Goal: Transaction & Acquisition: Purchase product/service

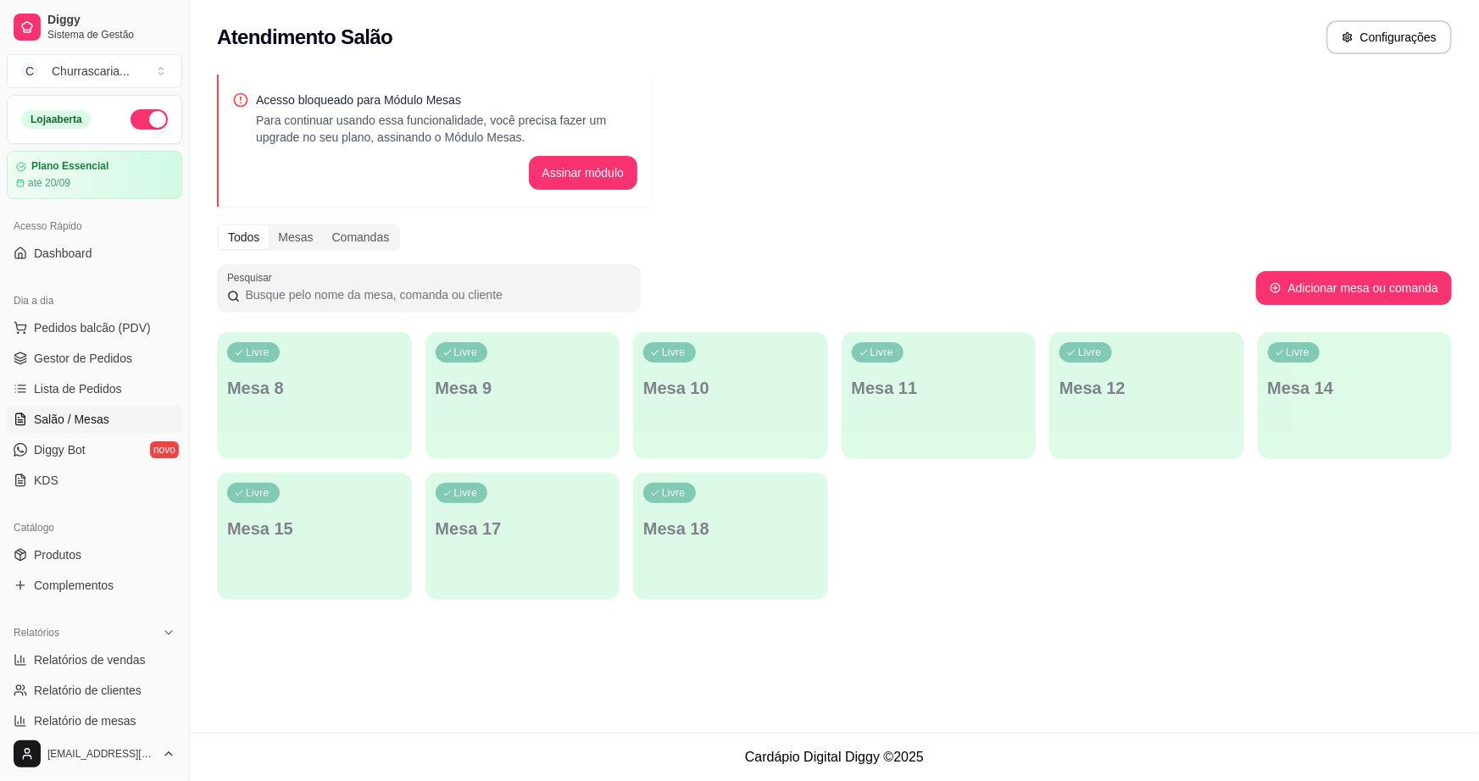
click at [97, 341] on ul "Pedidos balcão (PDV) Gestor de Pedidos Lista de Pedidos Salão / Mesas Diggy Bot…" at bounding box center [94, 404] width 175 height 180
click at [104, 334] on span "Pedidos balcão (PDV)" at bounding box center [92, 327] width 117 height 17
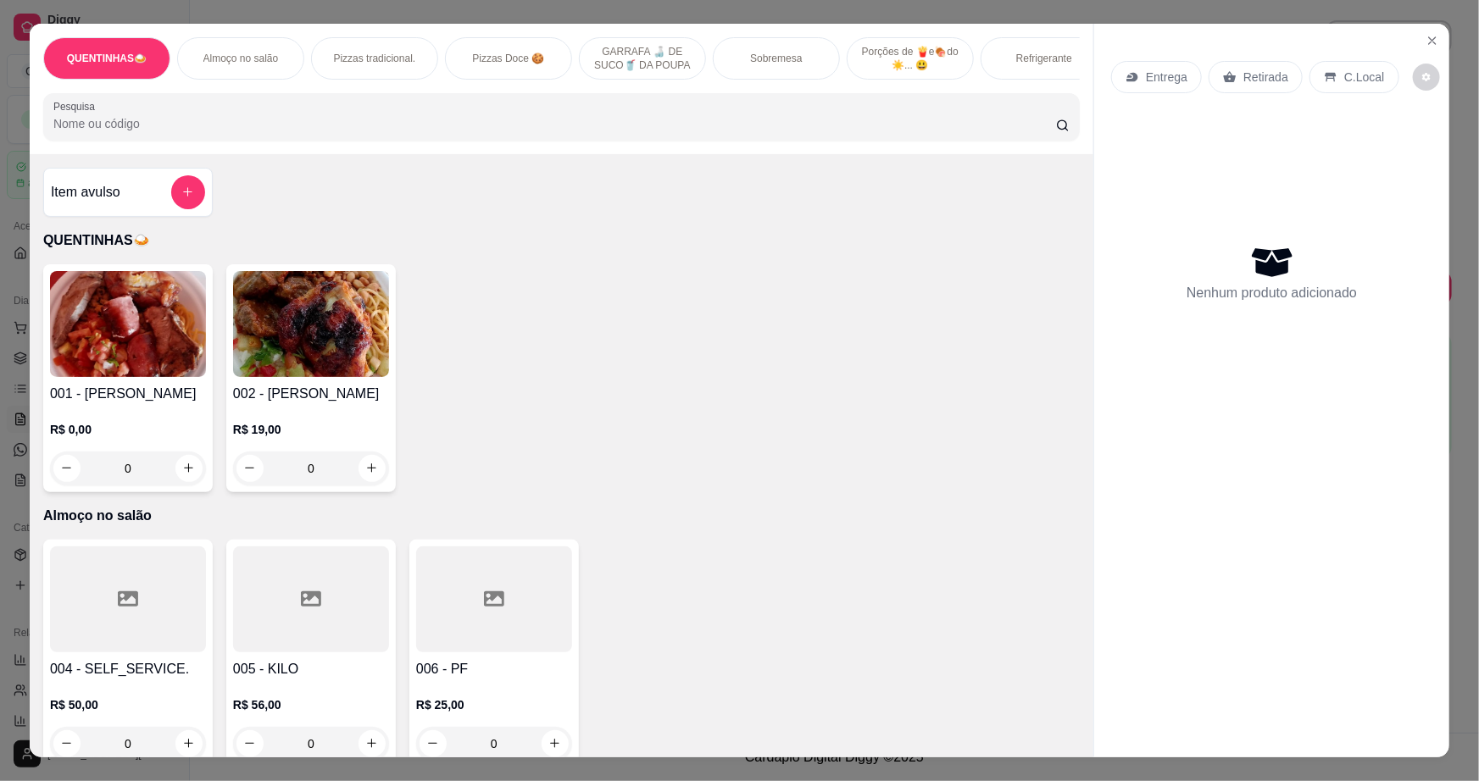
click at [1411, 35] on div "Entrega Retirada C.Local Nenhum produto adicionado" at bounding box center [1271, 378] width 355 height 708
click at [1418, 36] on button "Close" at bounding box center [1431, 40] width 27 height 27
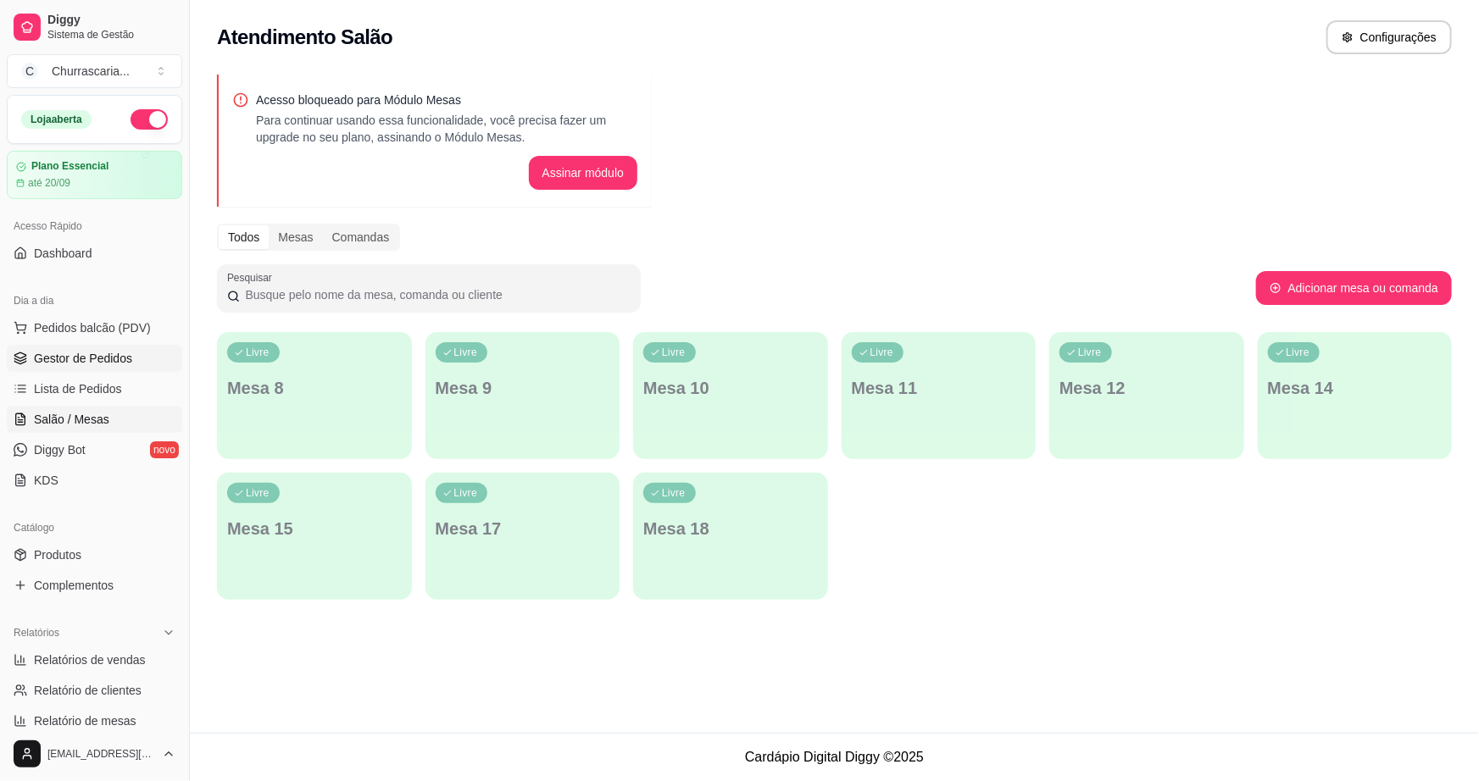
click at [117, 365] on span "Gestor de Pedidos" at bounding box center [83, 358] width 98 height 17
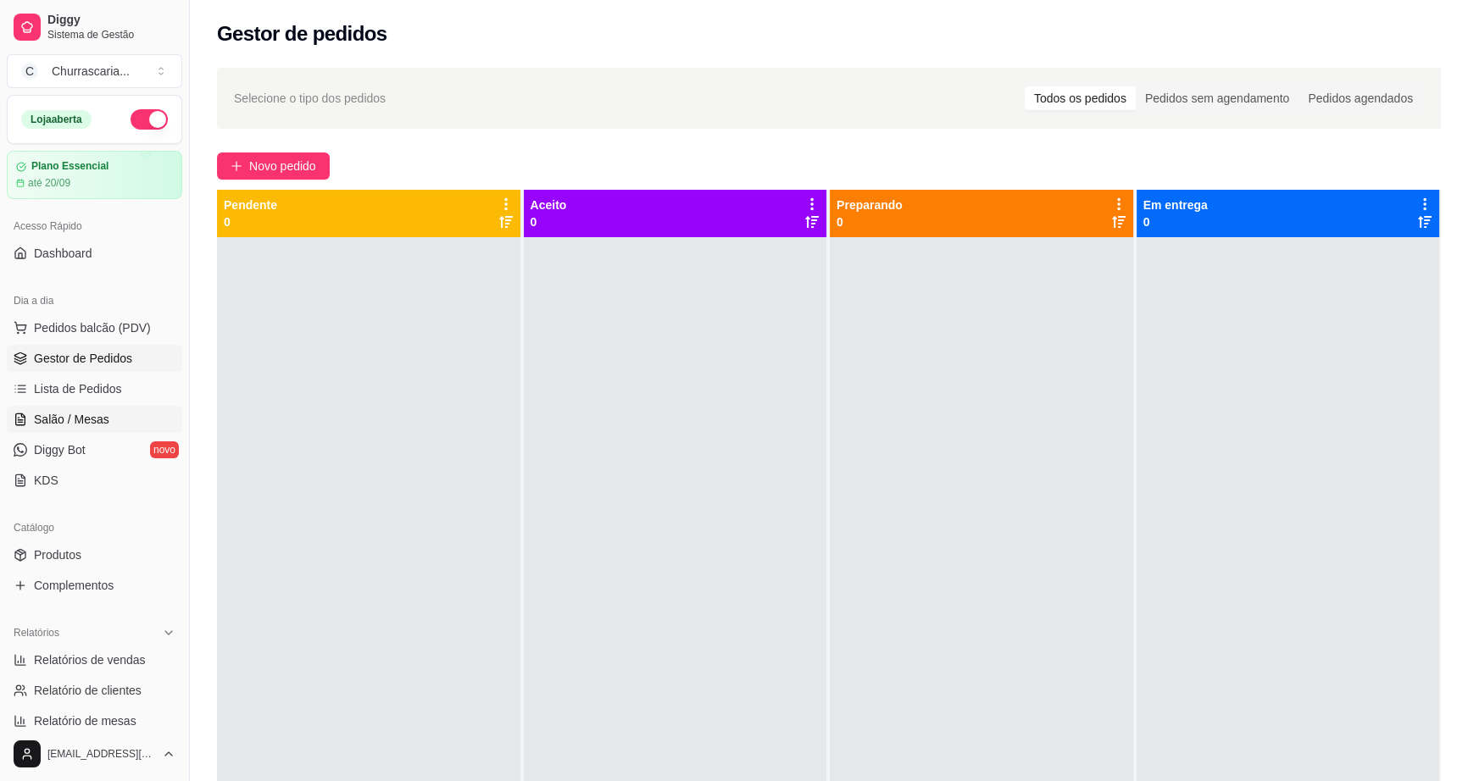
click at [81, 413] on span "Salão / Mesas" at bounding box center [71, 419] width 75 height 17
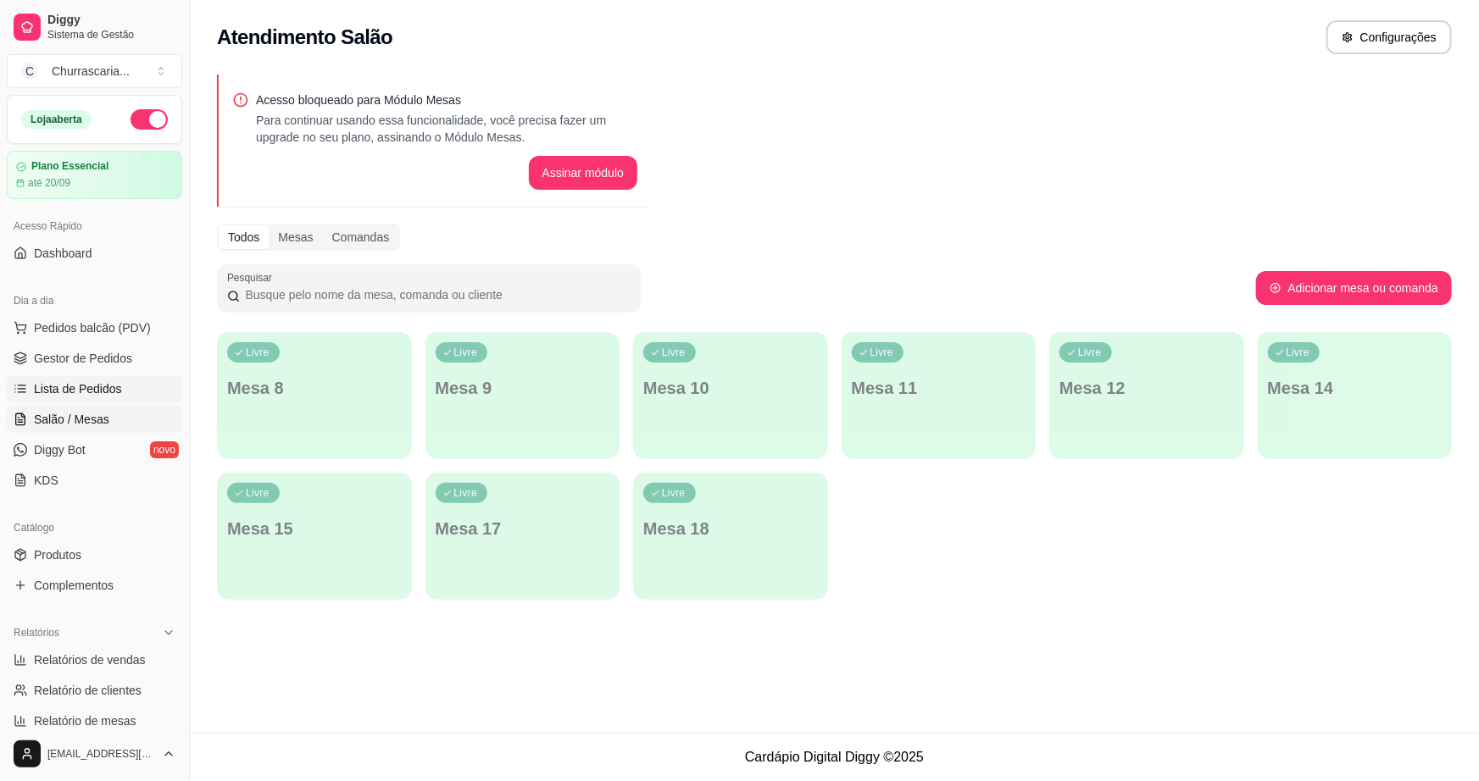
click at [92, 387] on span "Lista de Pedidos" at bounding box center [78, 388] width 88 height 17
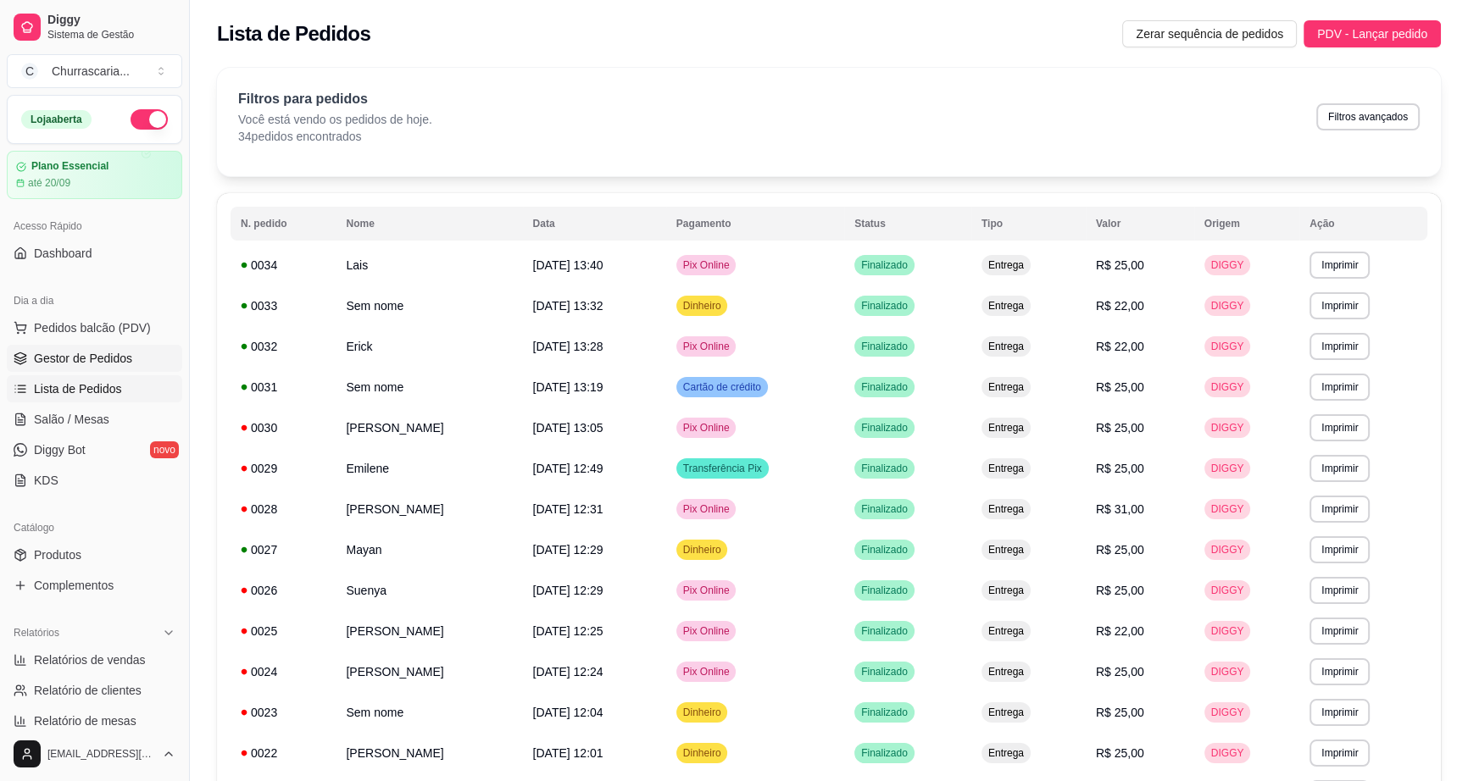
click at [100, 362] on span "Gestor de Pedidos" at bounding box center [83, 358] width 98 height 17
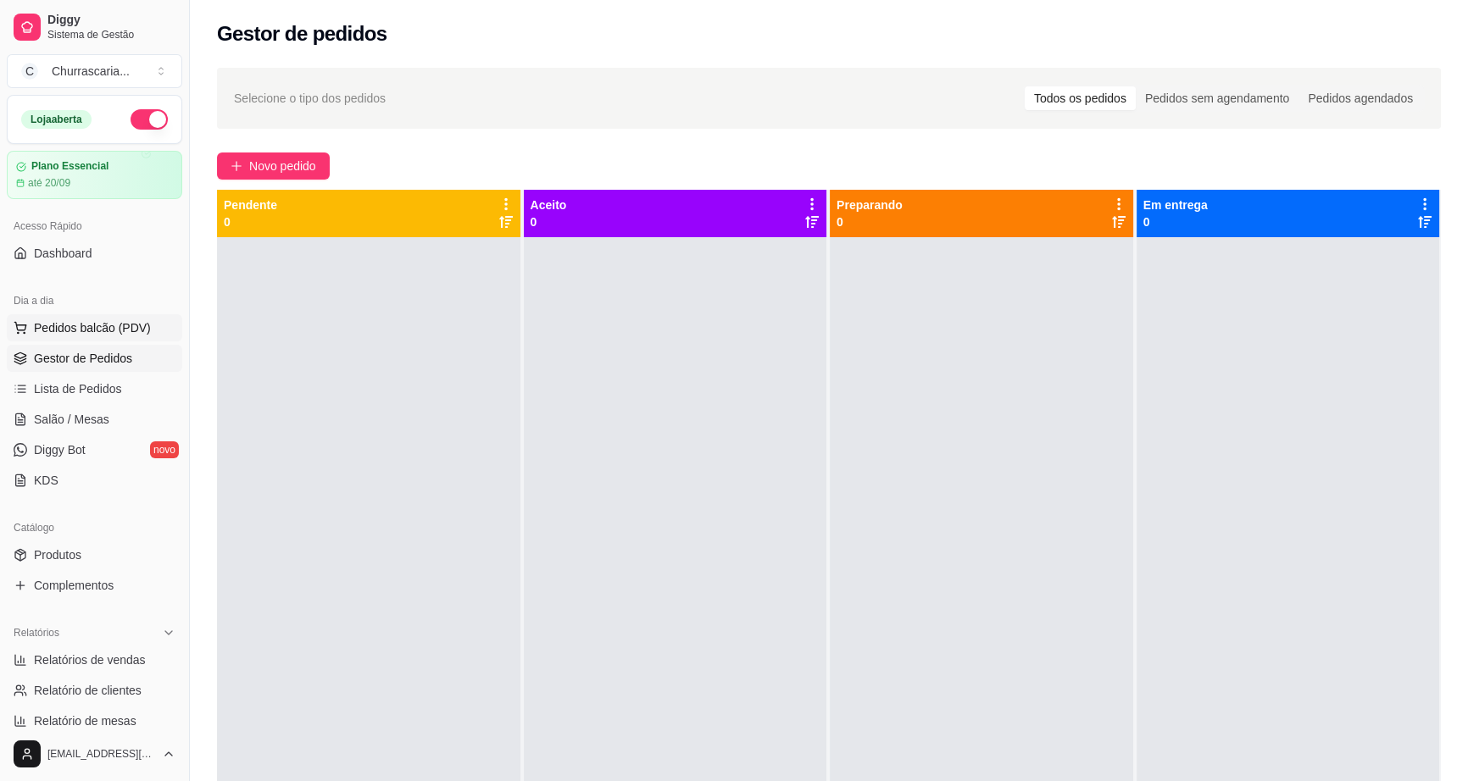
click at [108, 339] on button "Pedidos balcão (PDV)" at bounding box center [94, 327] width 175 height 27
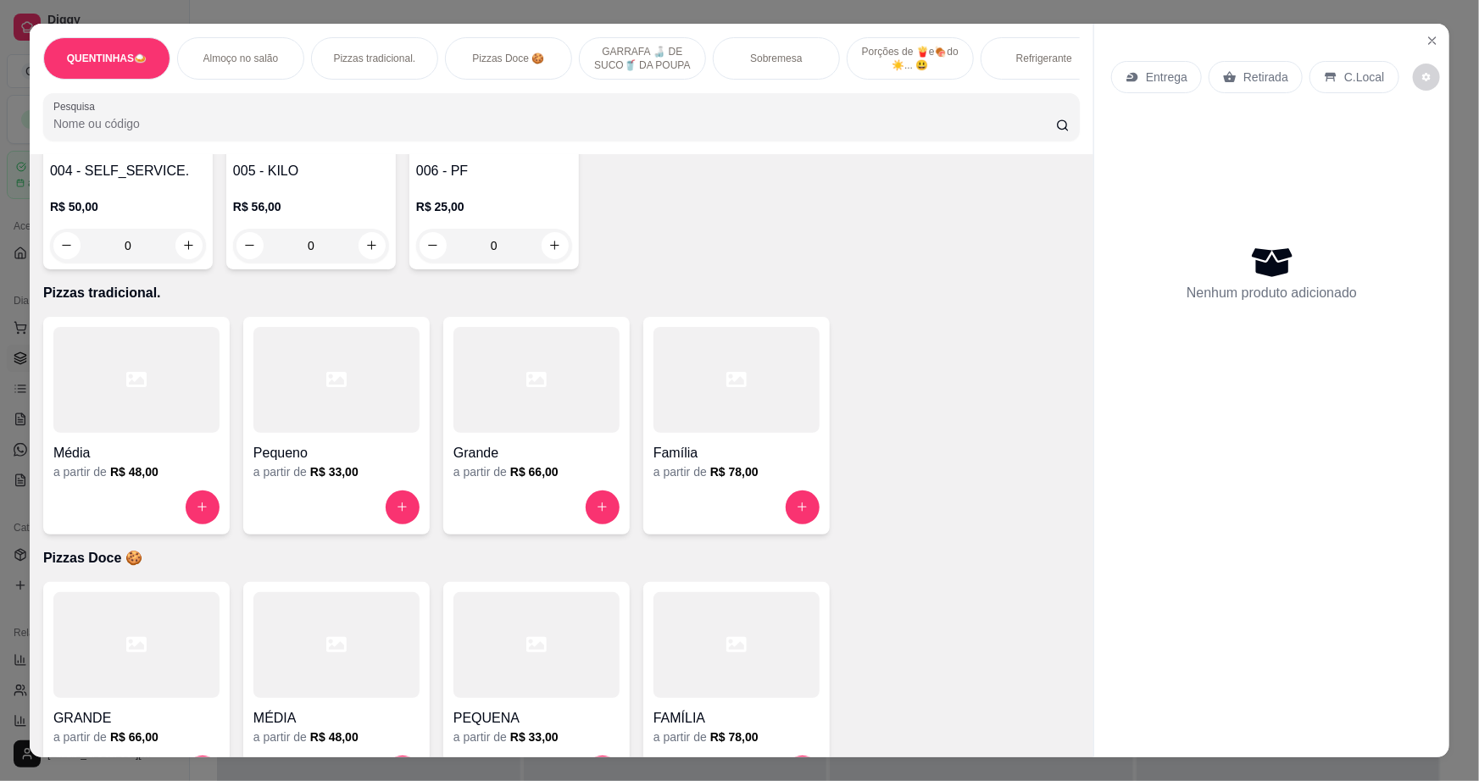
scroll to position [770, 0]
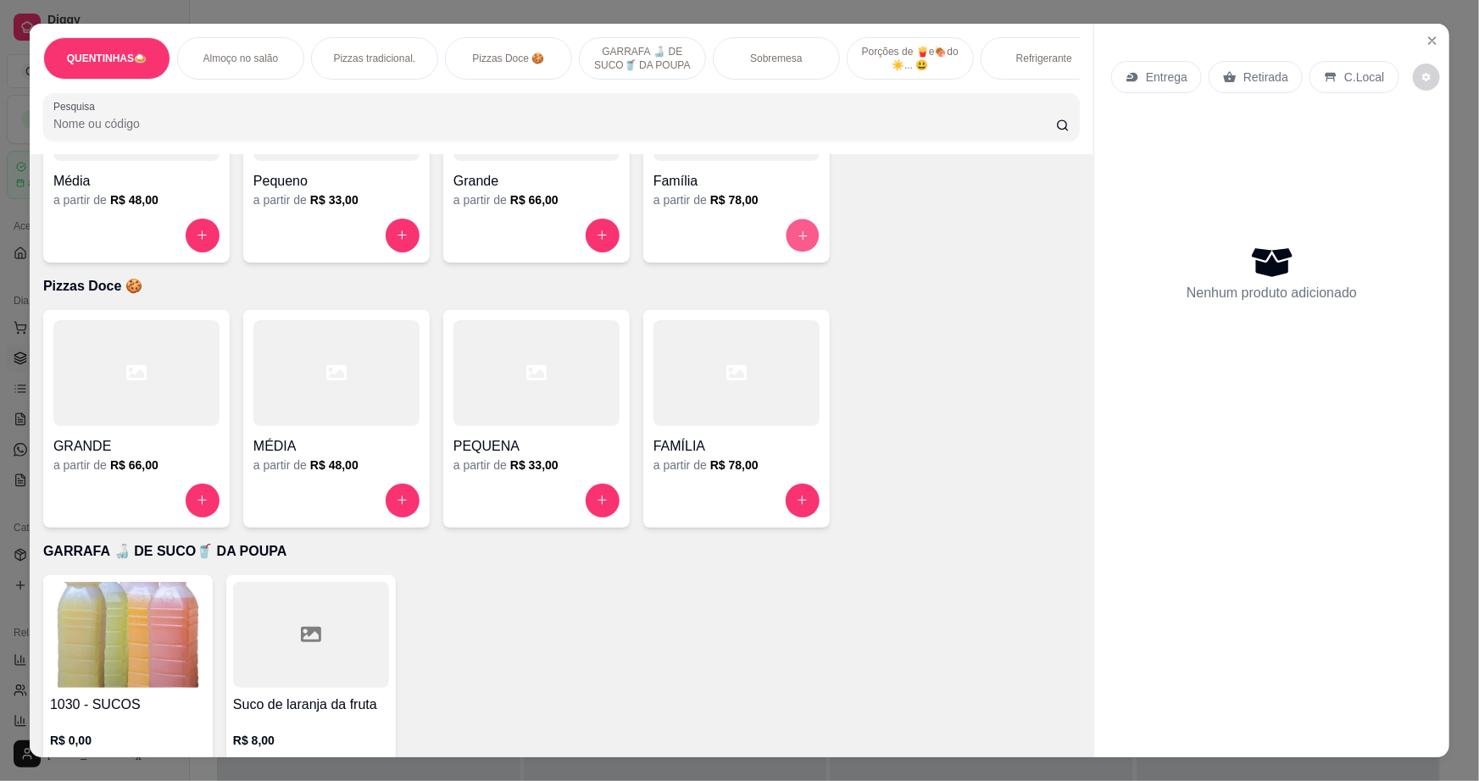
click at [787, 247] on button "increase-product-quantity" at bounding box center [802, 235] width 33 height 33
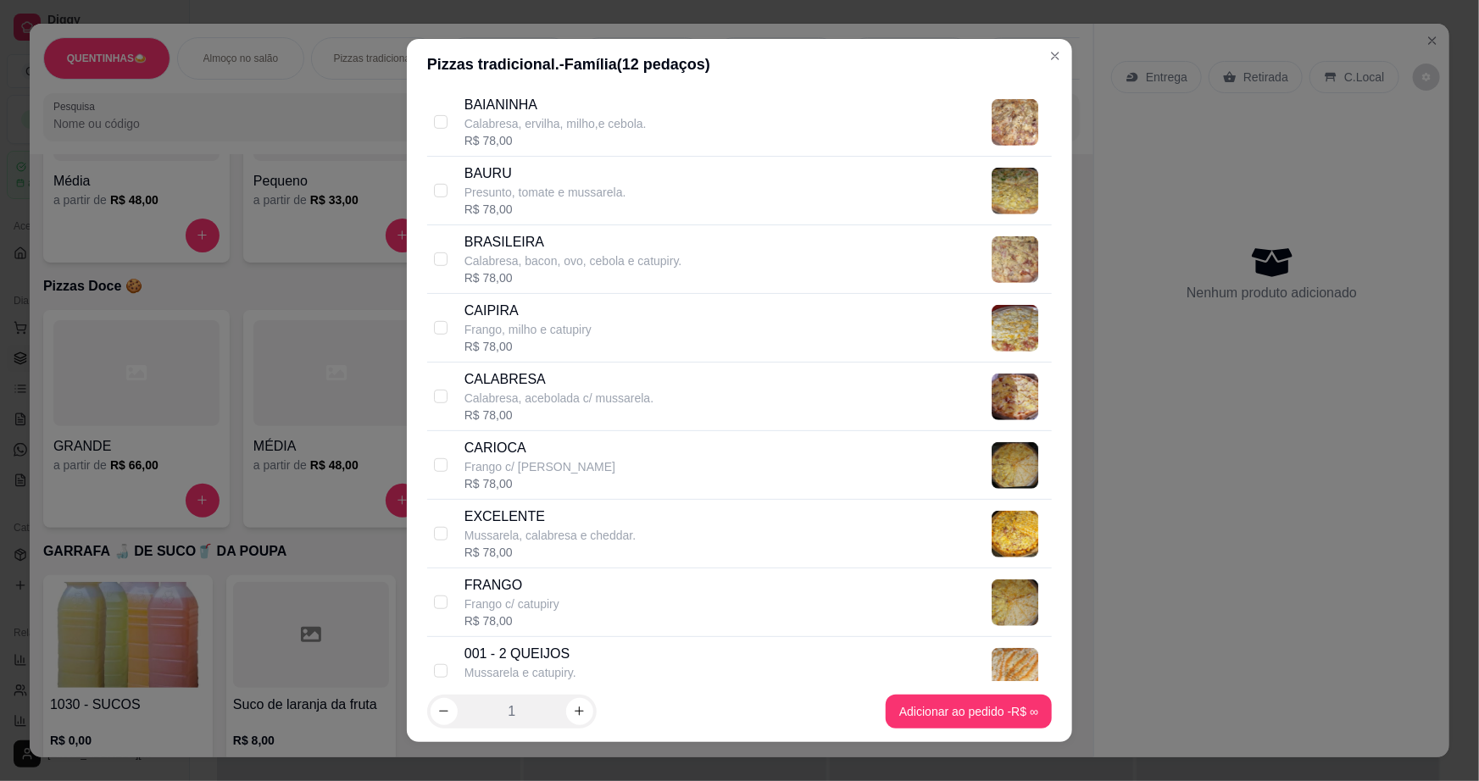
scroll to position [693, 0]
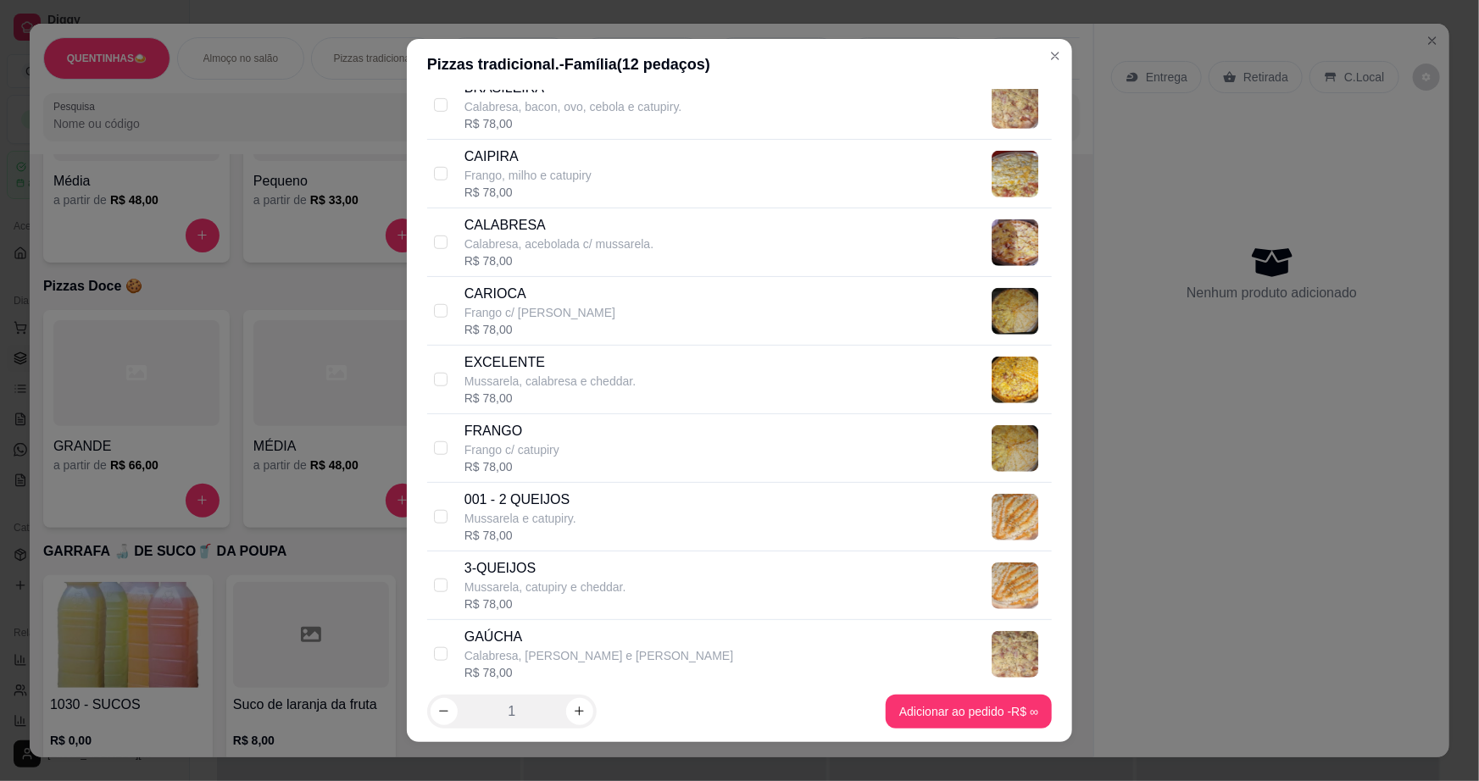
click at [427, 235] on div "CALABRESA Calabresa, acebolada c/ mussarela. R$ 78,00" at bounding box center [739, 242] width 624 height 69
checkbox input "true"
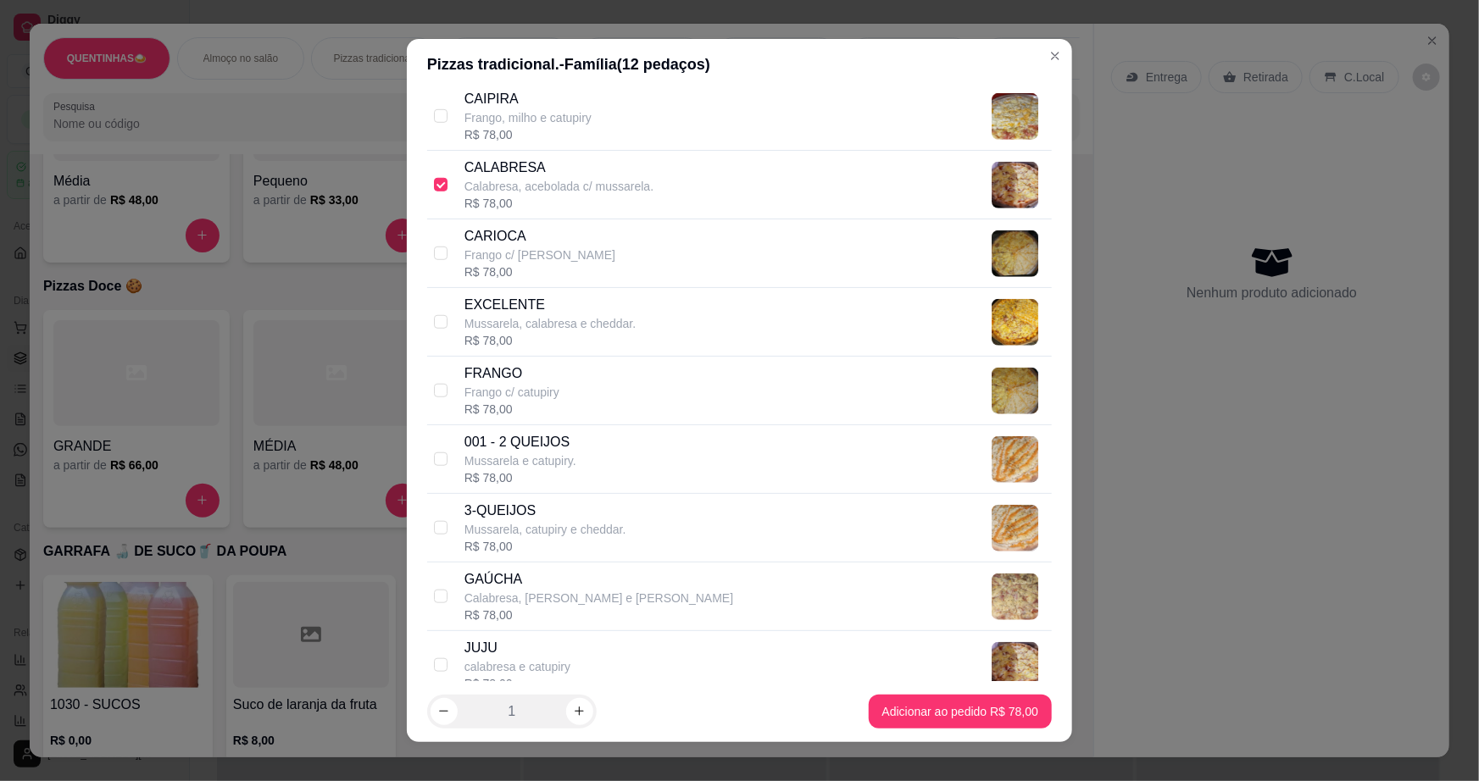
scroll to position [847, 0]
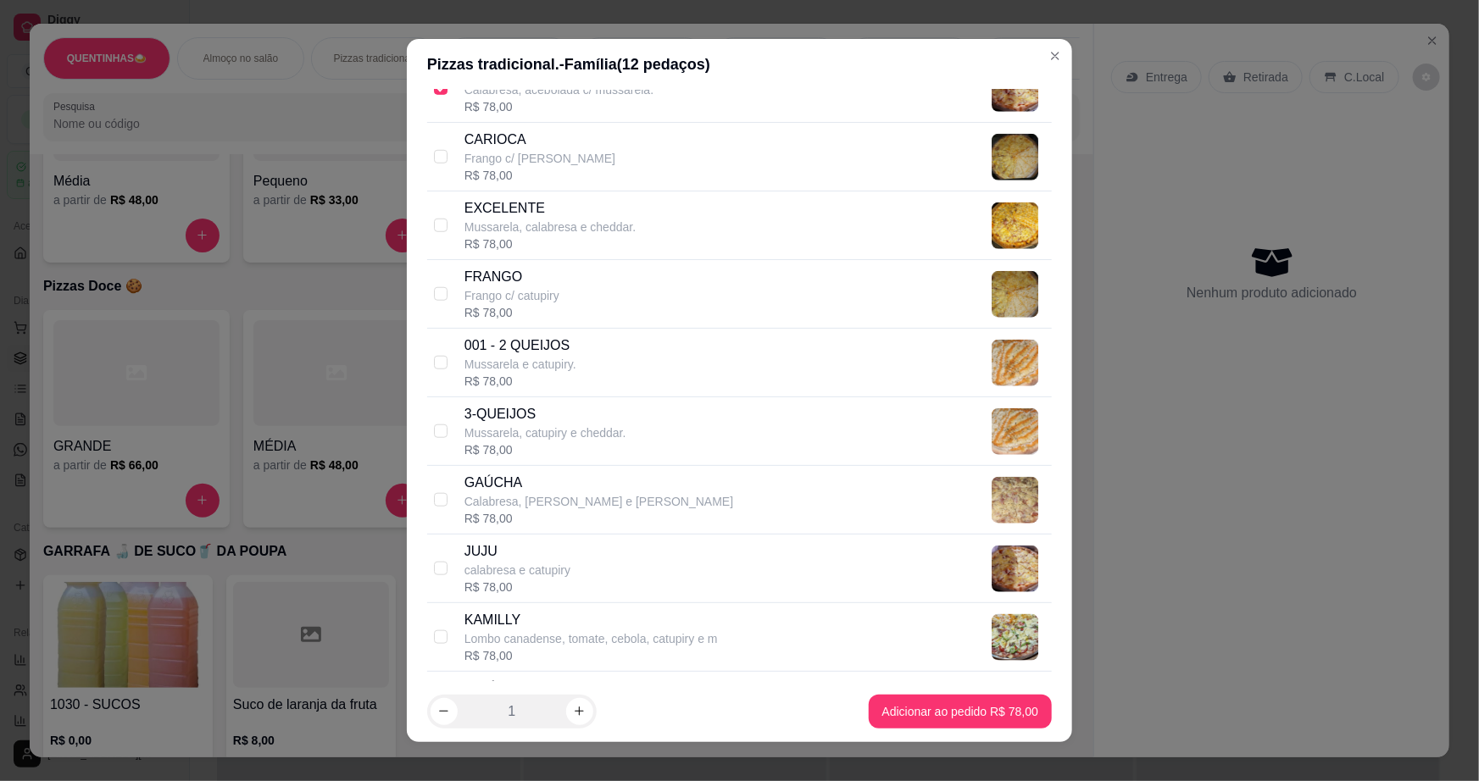
click at [452, 286] on div "[PERSON_NAME] c/ catupiry R$ 78,00" at bounding box center [739, 294] width 624 height 69
checkbox input "true"
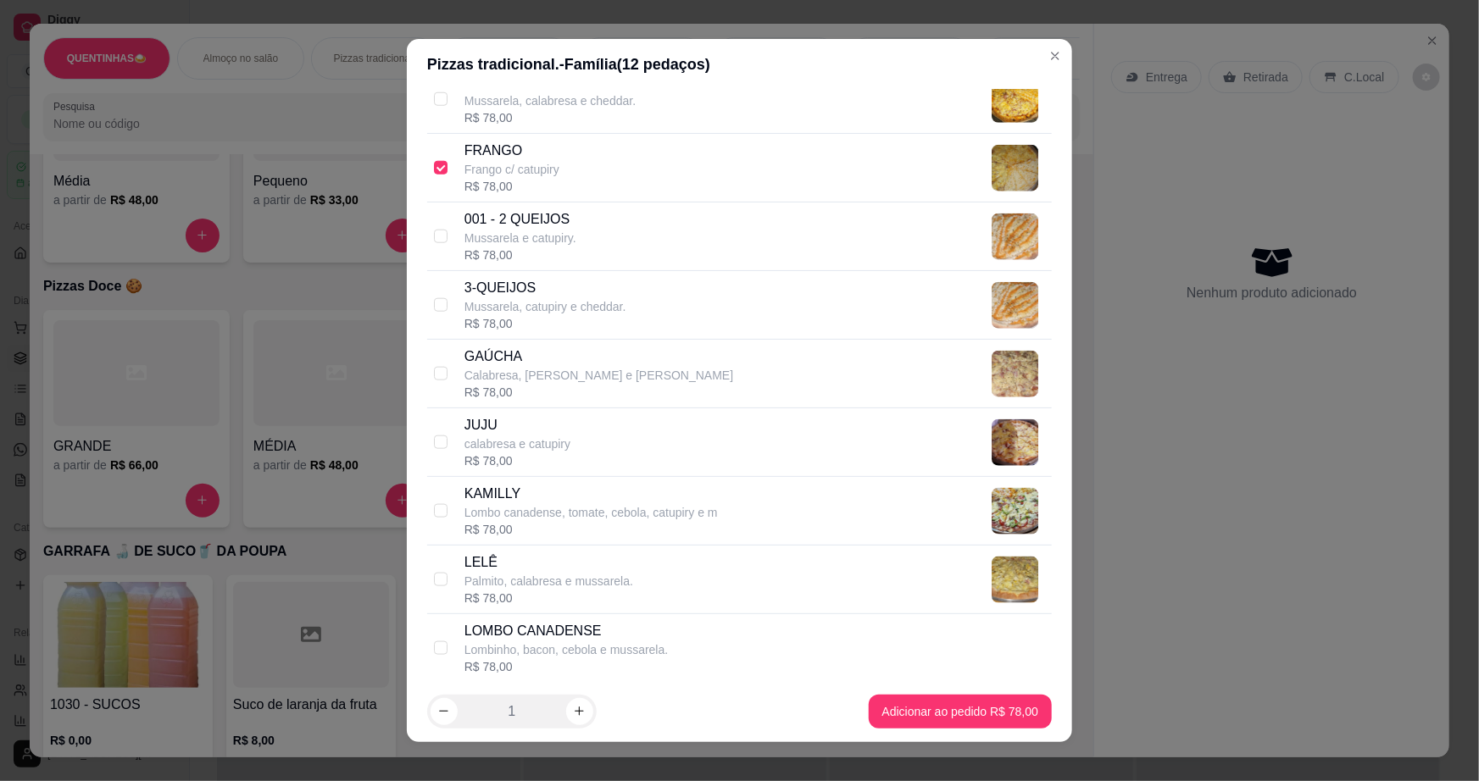
scroll to position [1001, 0]
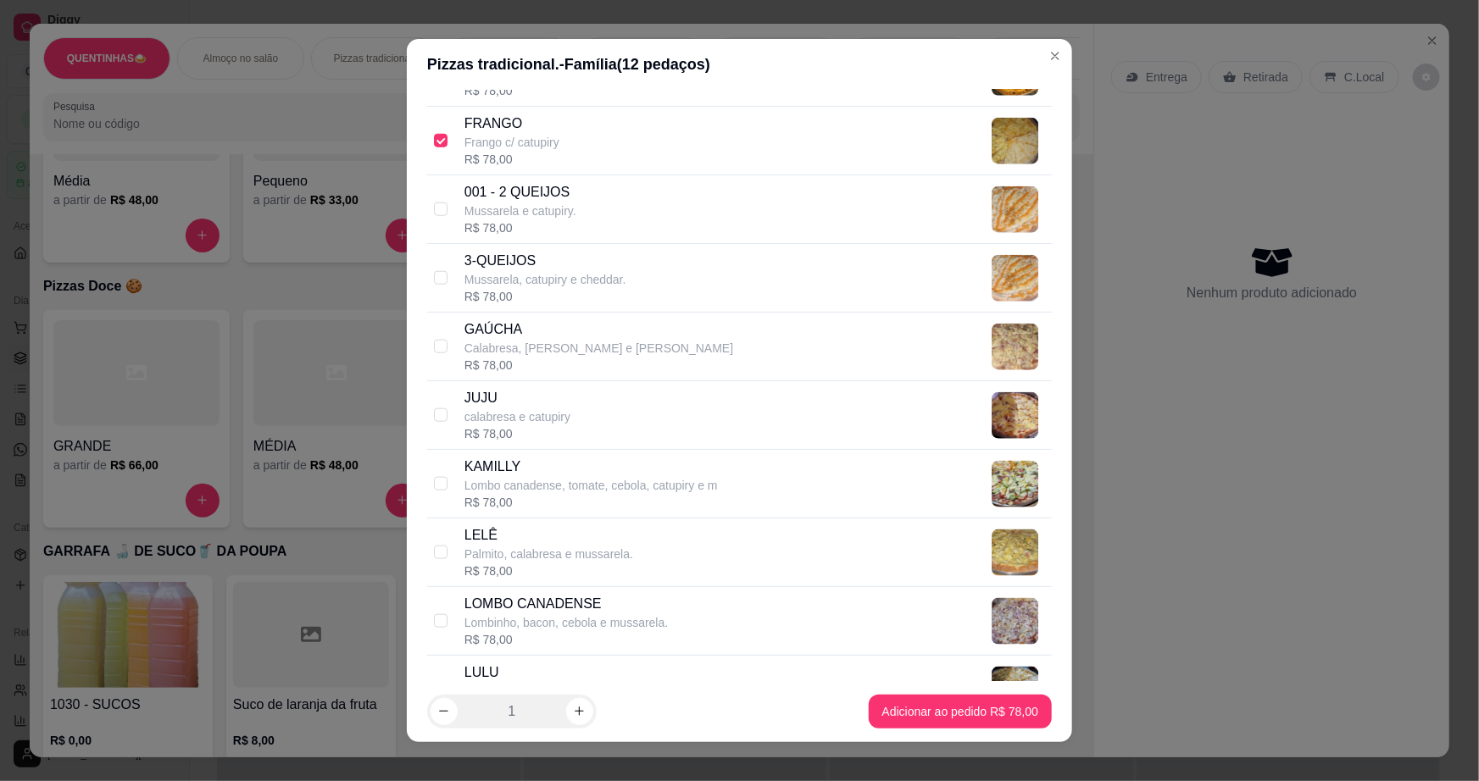
click at [452, 286] on div "3-QUEIJOS Mussarela, catupiry e cheddar. R$ 78,00" at bounding box center [739, 278] width 624 height 69
checkbox input "true"
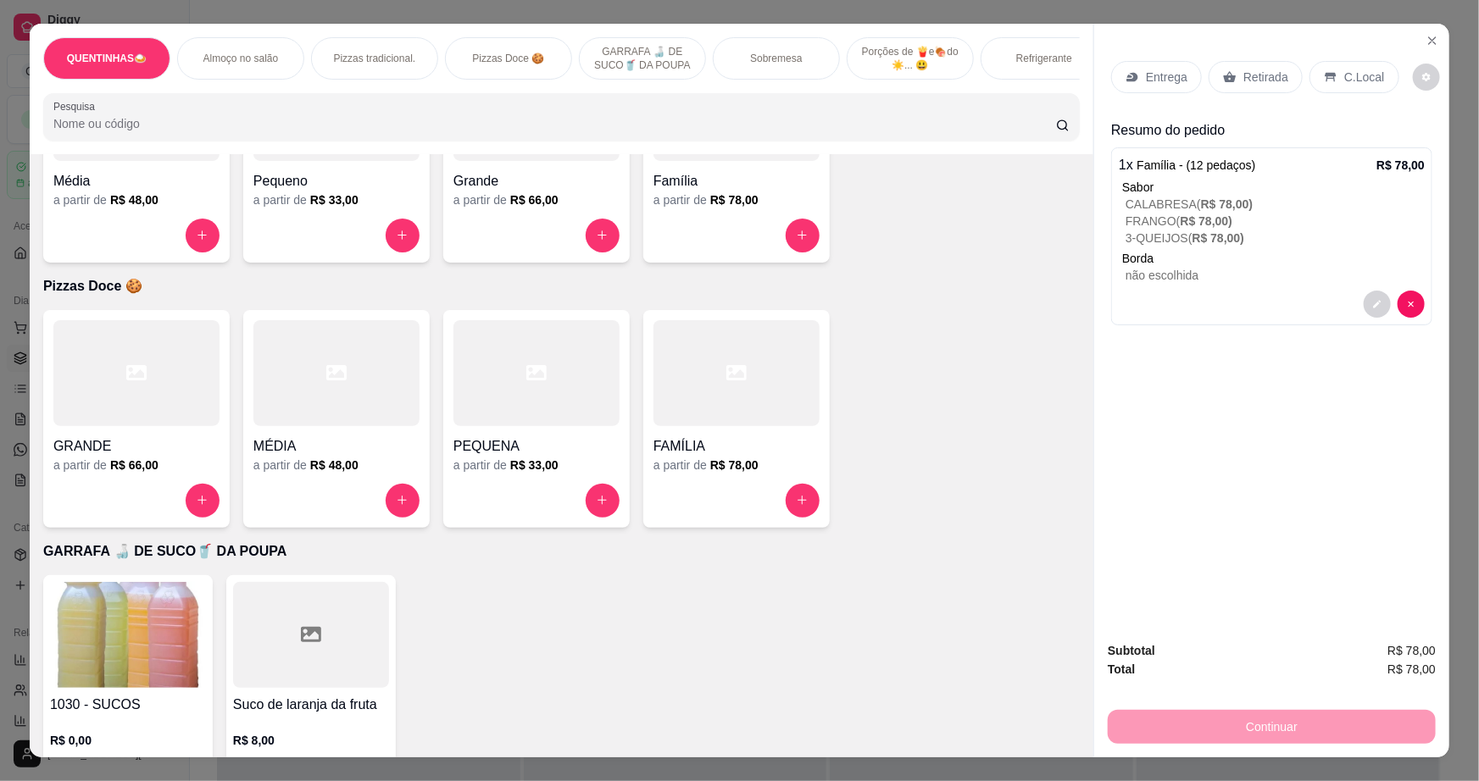
click at [1184, 85] on div "Entrega" at bounding box center [1156, 77] width 91 height 32
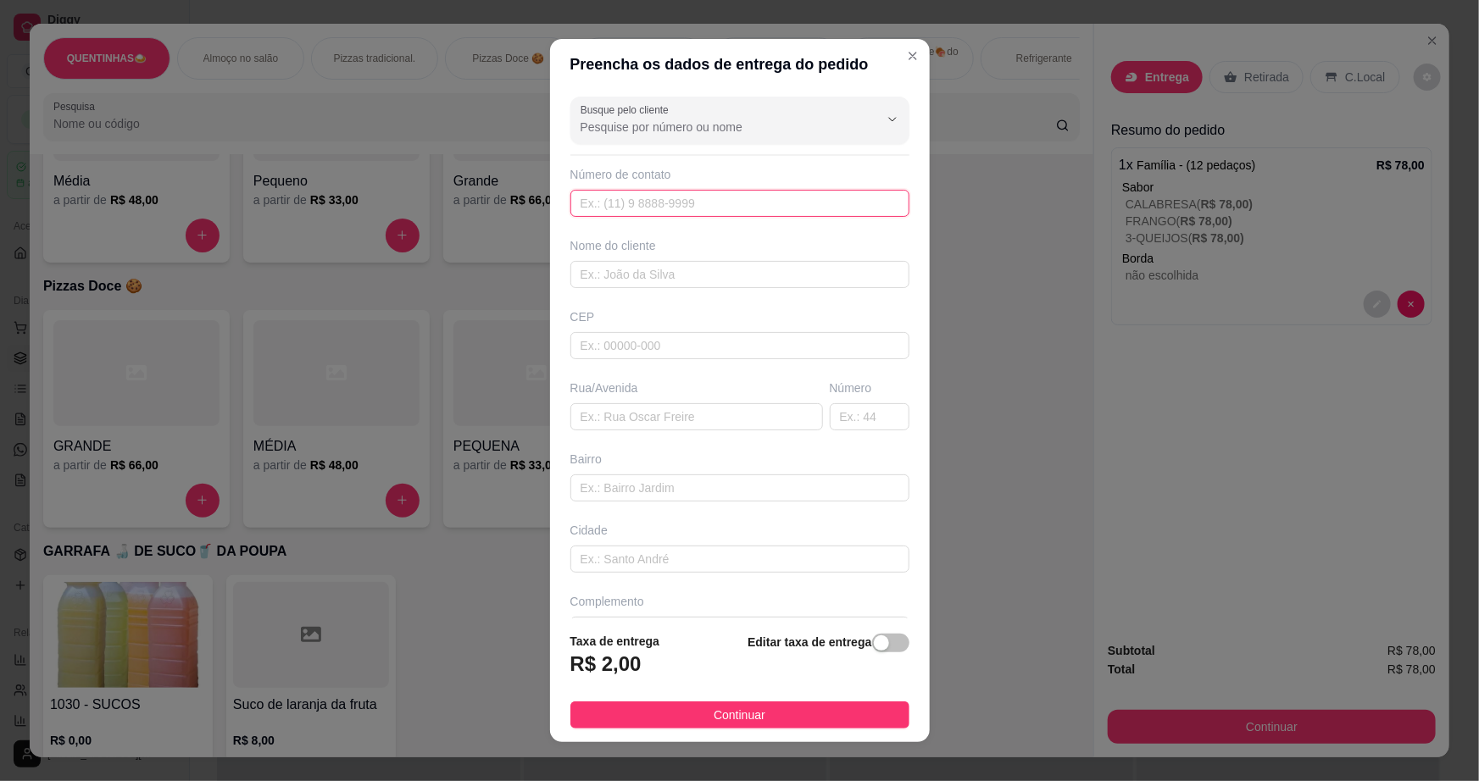
click at [692, 207] on input "text" at bounding box center [739, 203] width 339 height 27
click at [685, 277] on input "text" at bounding box center [739, 274] width 339 height 27
type input "murilão"
click at [673, 413] on input "text" at bounding box center [696, 416] width 253 height 27
type input "[GEOGRAPHIC_DATA]"
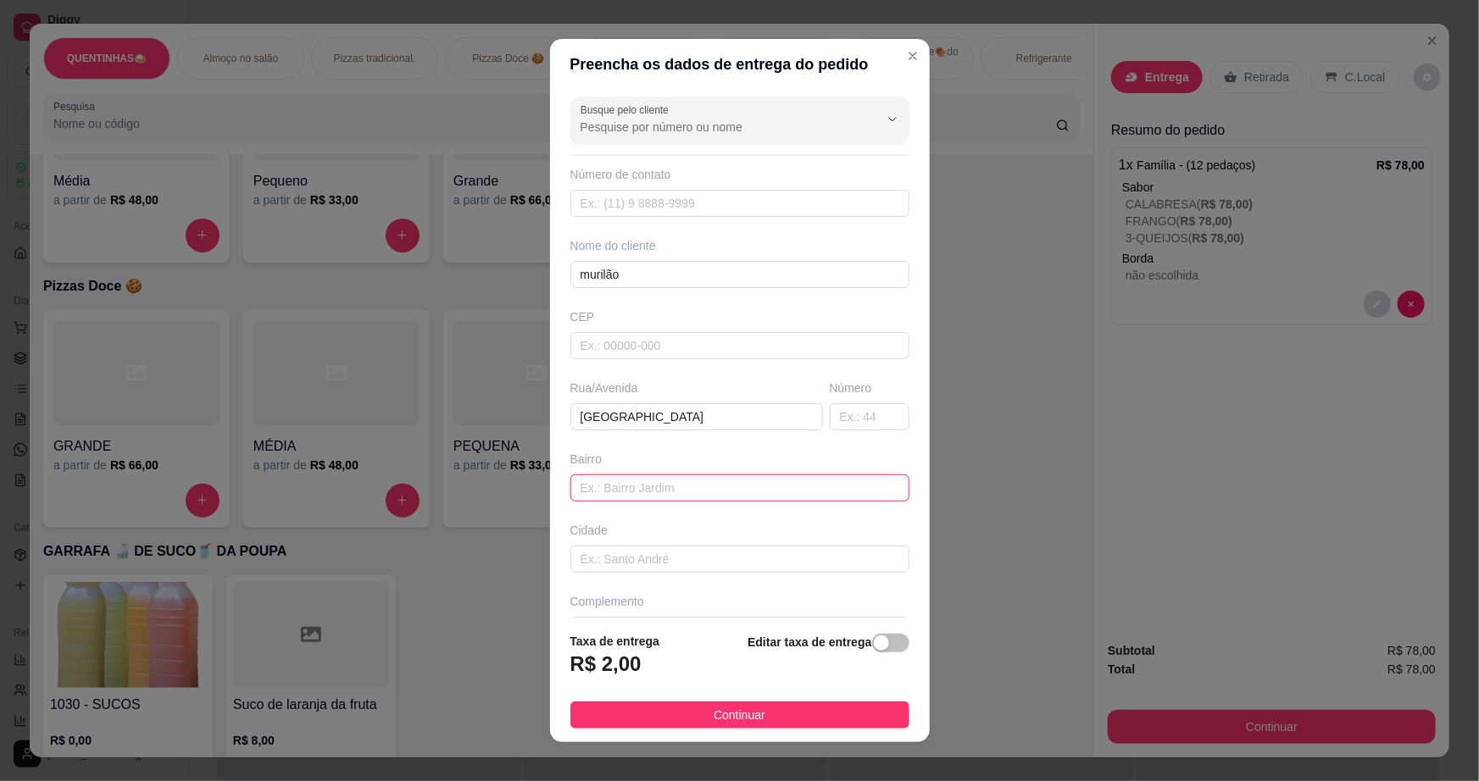
click at [719, 487] on input "text" at bounding box center [739, 488] width 339 height 27
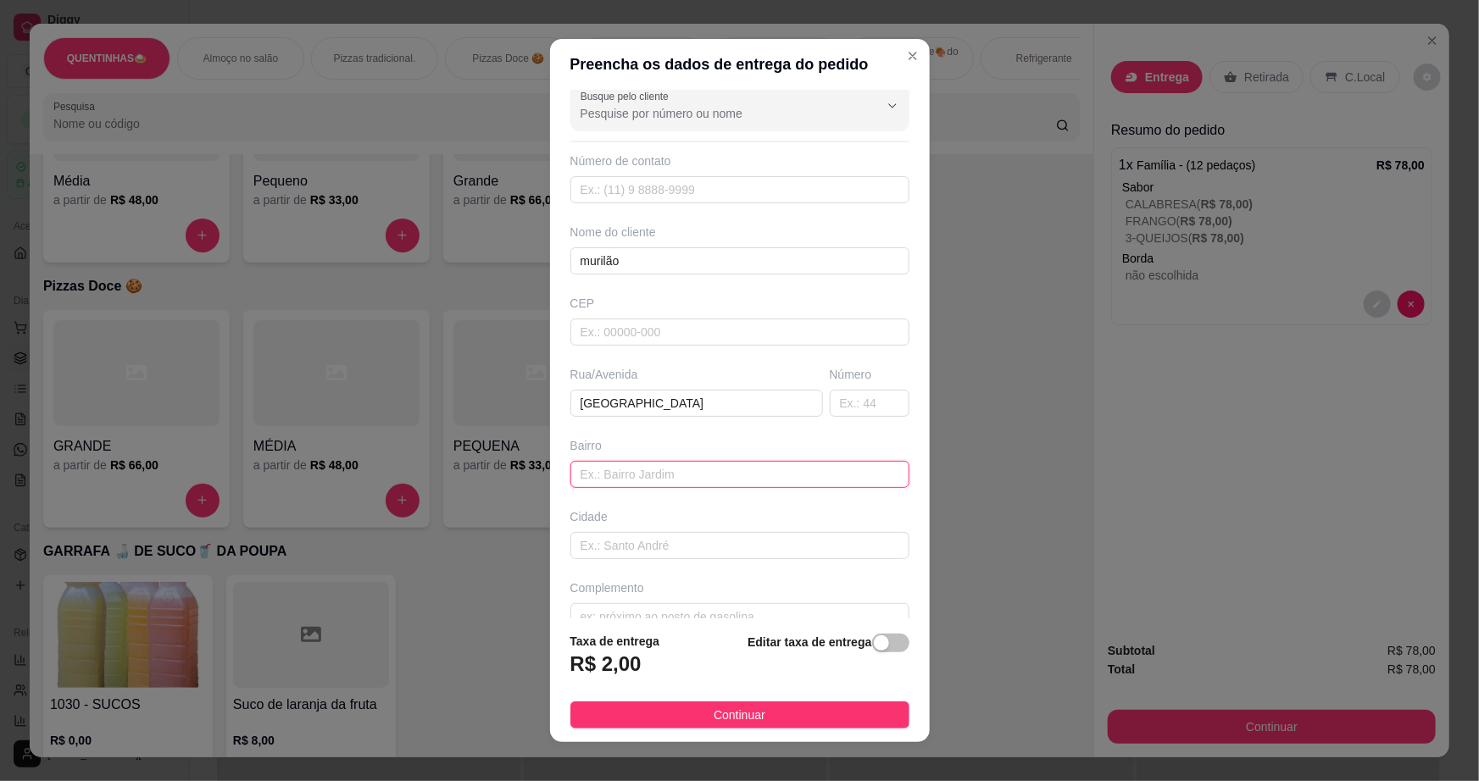
scroll to position [0, 0]
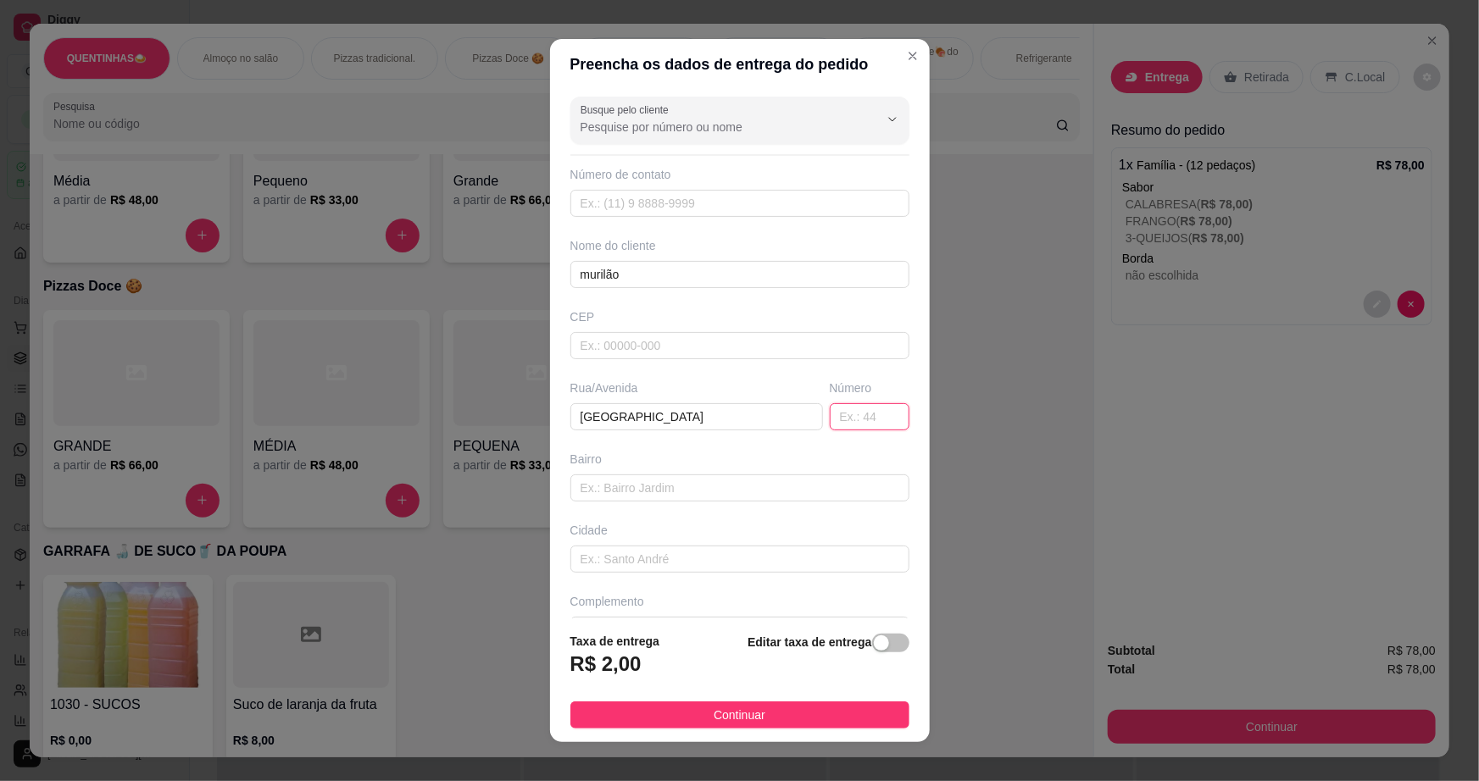
click at [846, 425] on input "text" at bounding box center [870, 416] width 80 height 27
type input "6"
click at [778, 708] on button "Continuar" at bounding box center [739, 715] width 339 height 27
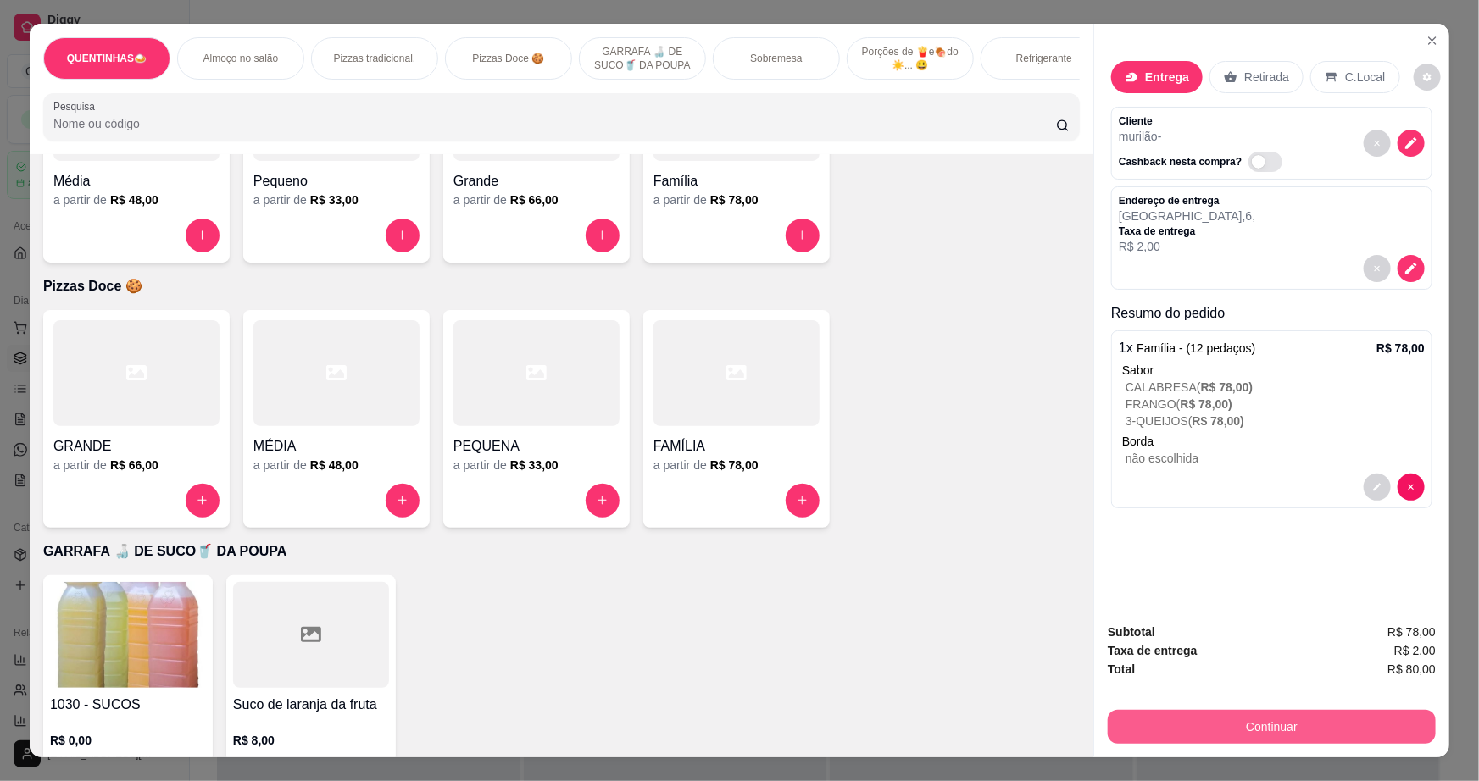
click at [1337, 734] on button "Continuar" at bounding box center [1271, 727] width 328 height 34
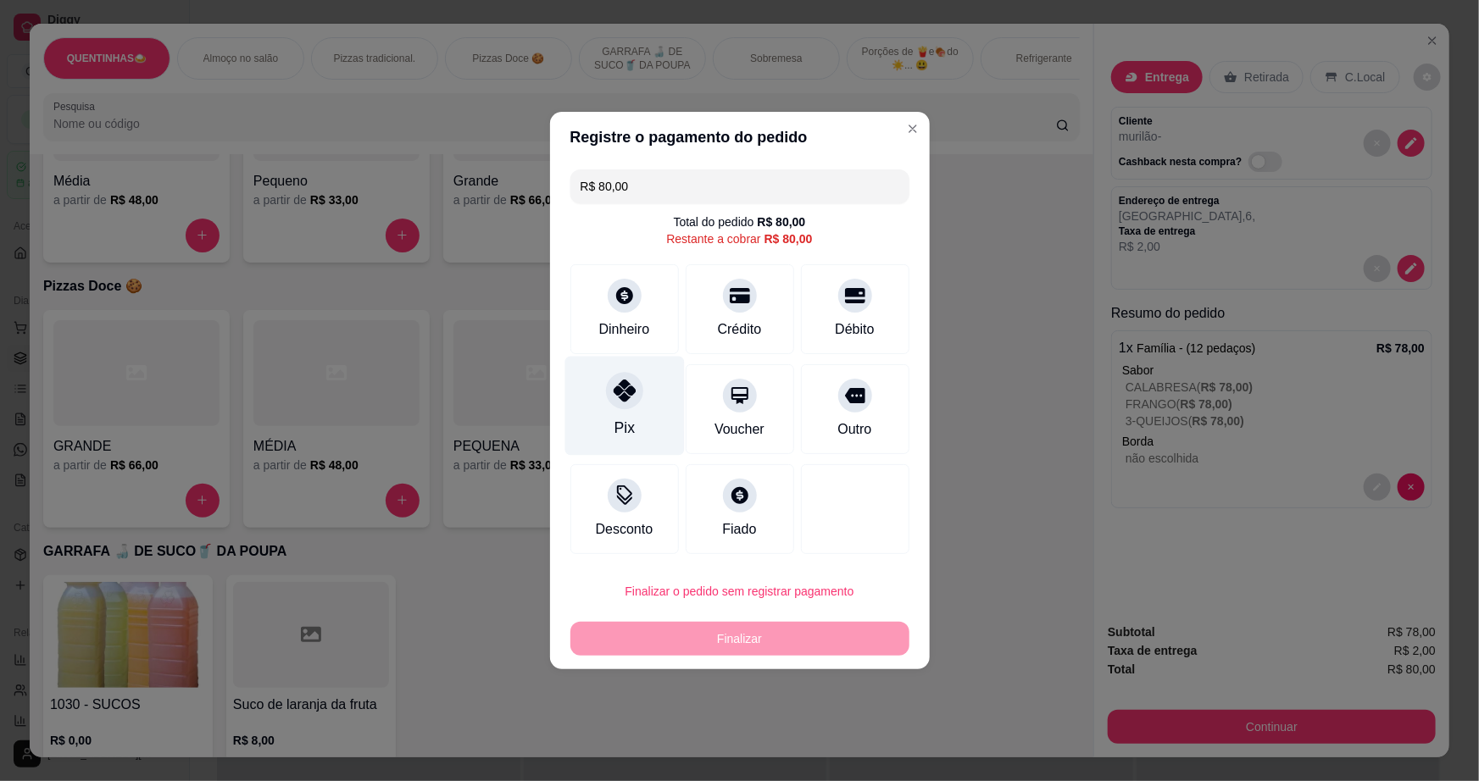
click at [644, 407] on div "Pix" at bounding box center [623, 406] width 119 height 99
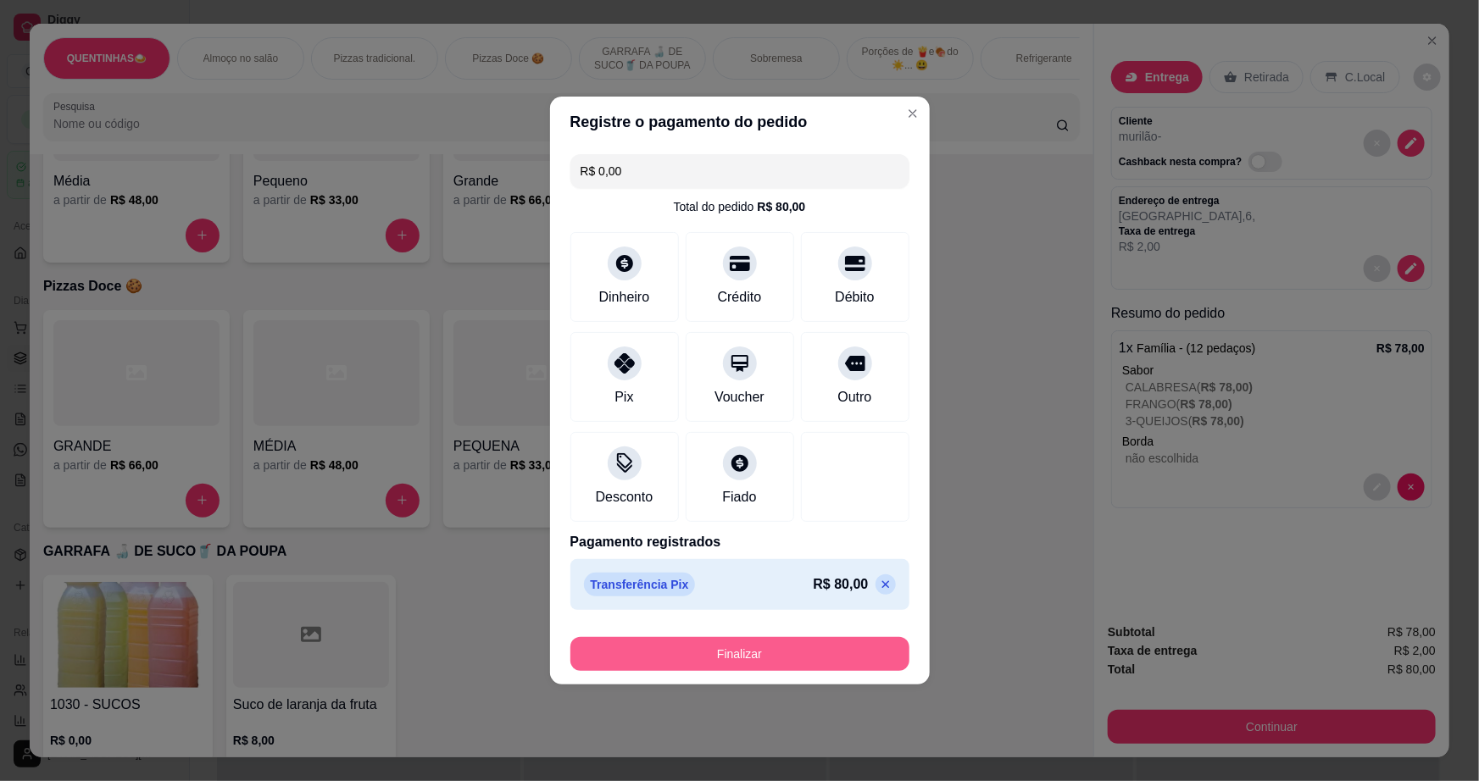
click at [751, 644] on button "Finalizar" at bounding box center [739, 654] width 339 height 34
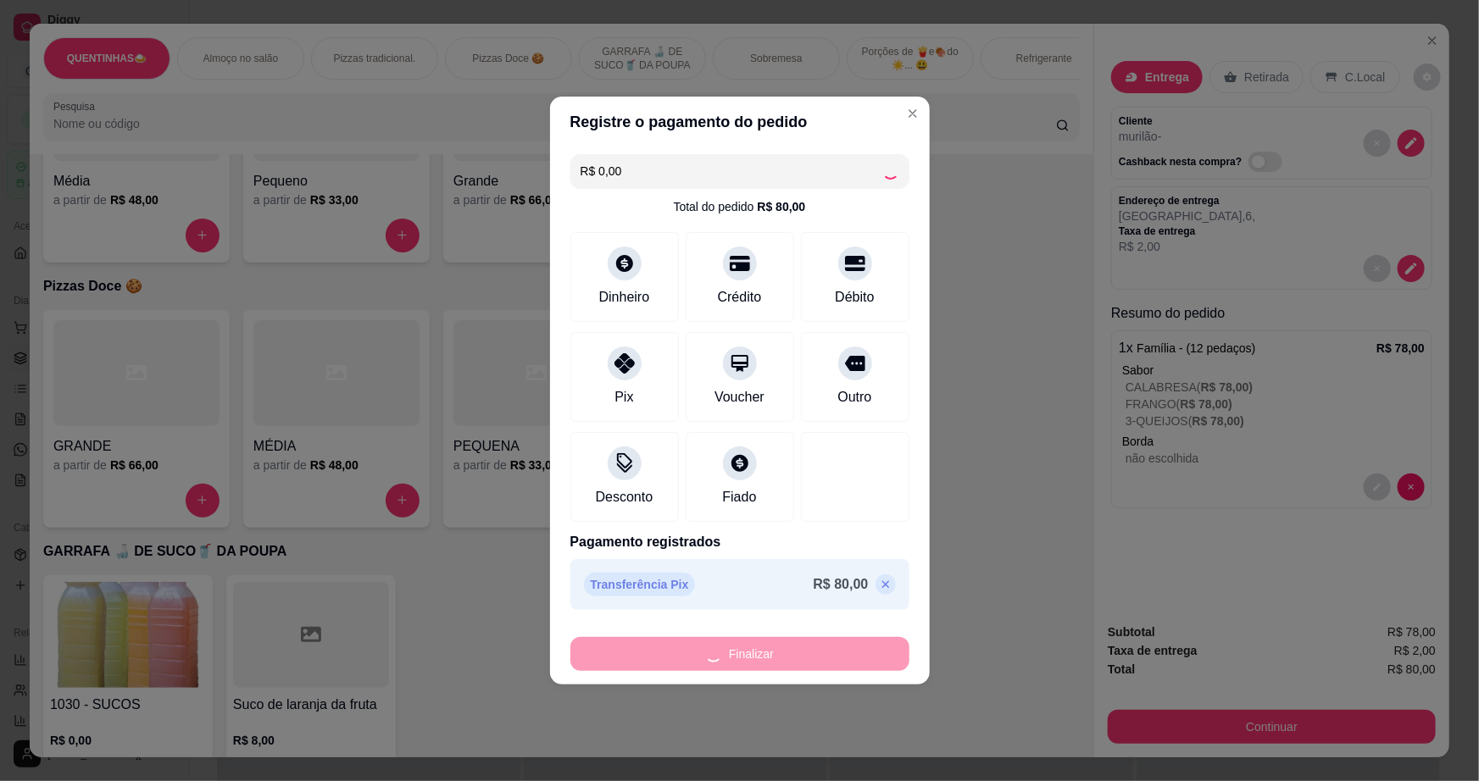
type input "-R$ 80,00"
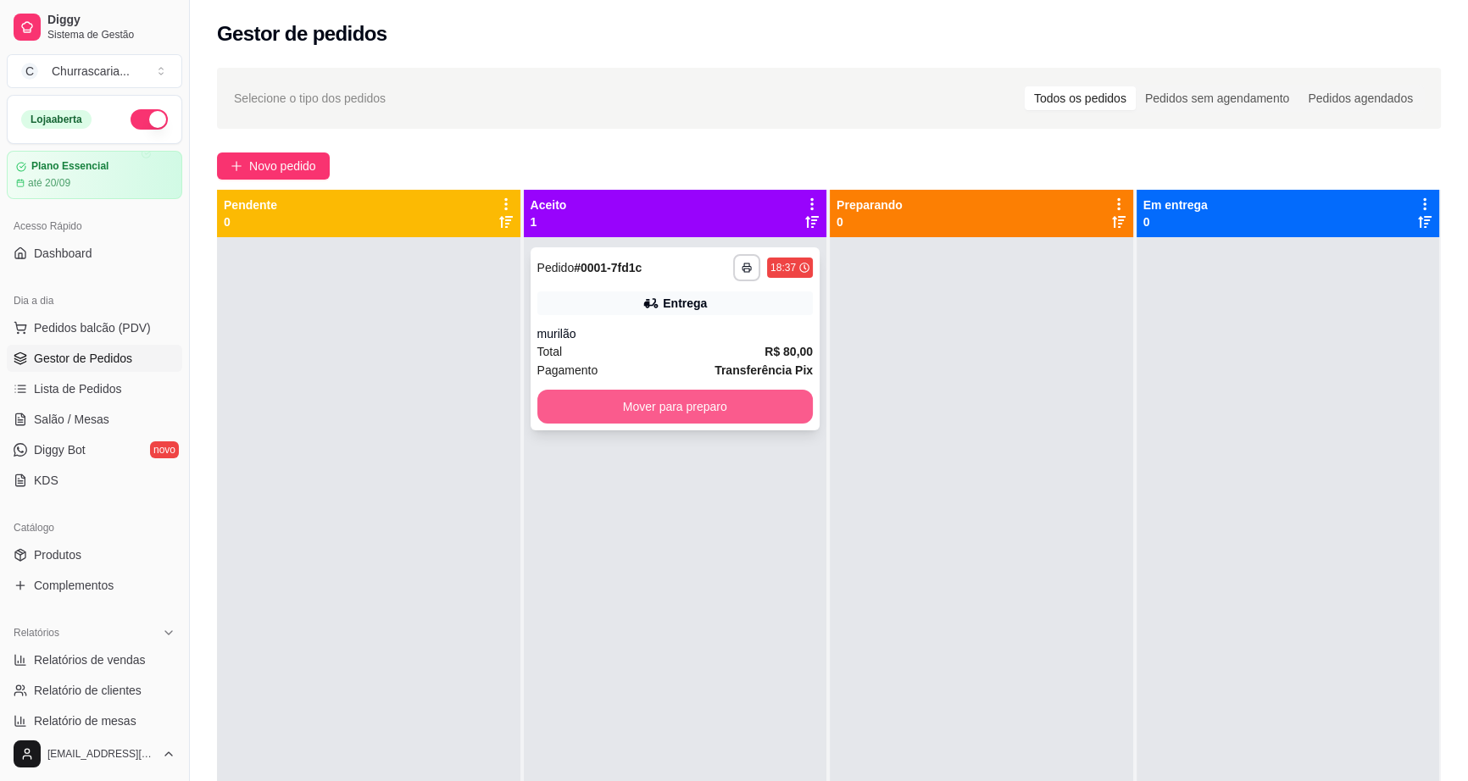
click at [693, 405] on button "Mover para preparo" at bounding box center [675, 407] width 276 height 34
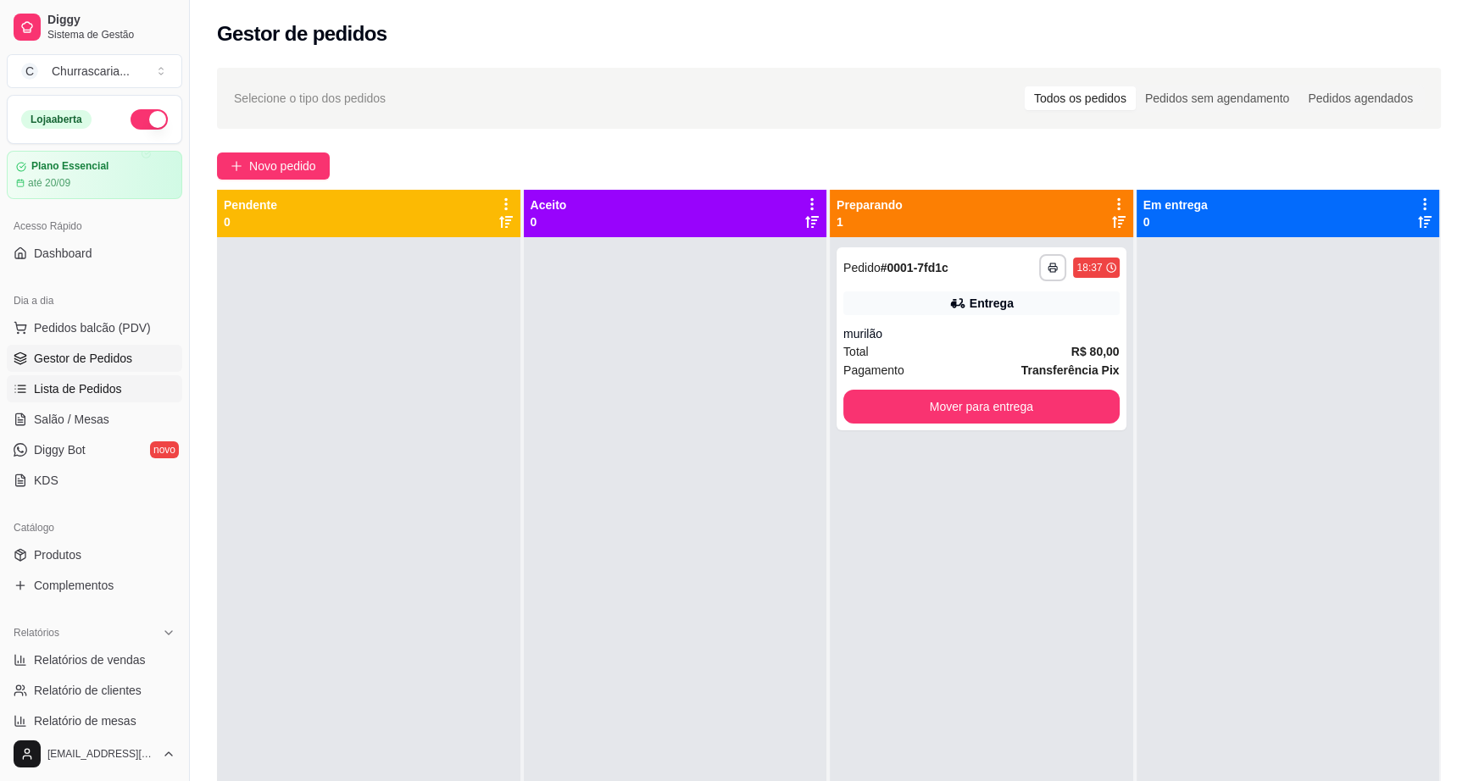
click at [124, 392] on link "Lista de Pedidos" at bounding box center [94, 388] width 175 height 27
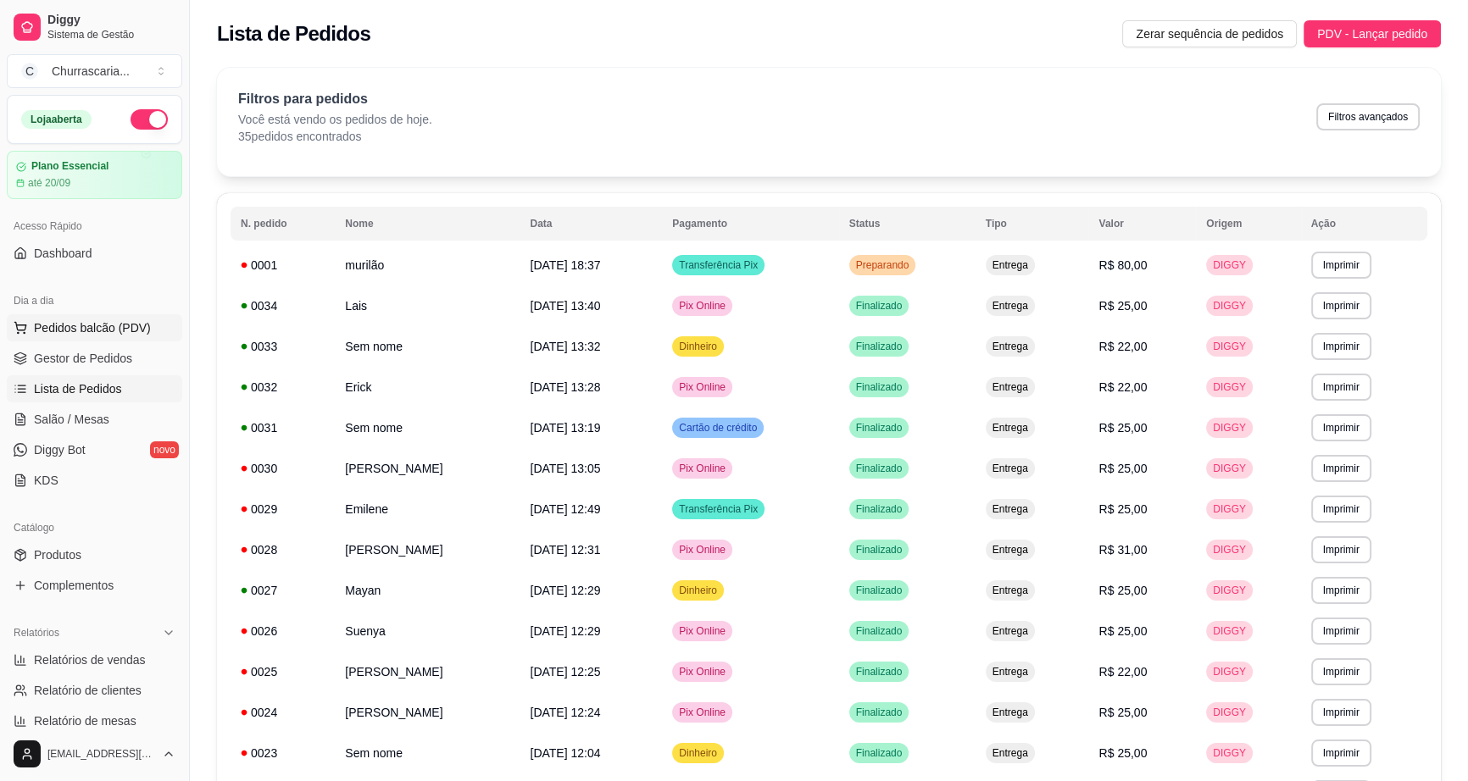
click at [134, 319] on span "Pedidos balcão (PDV)" at bounding box center [92, 327] width 117 height 17
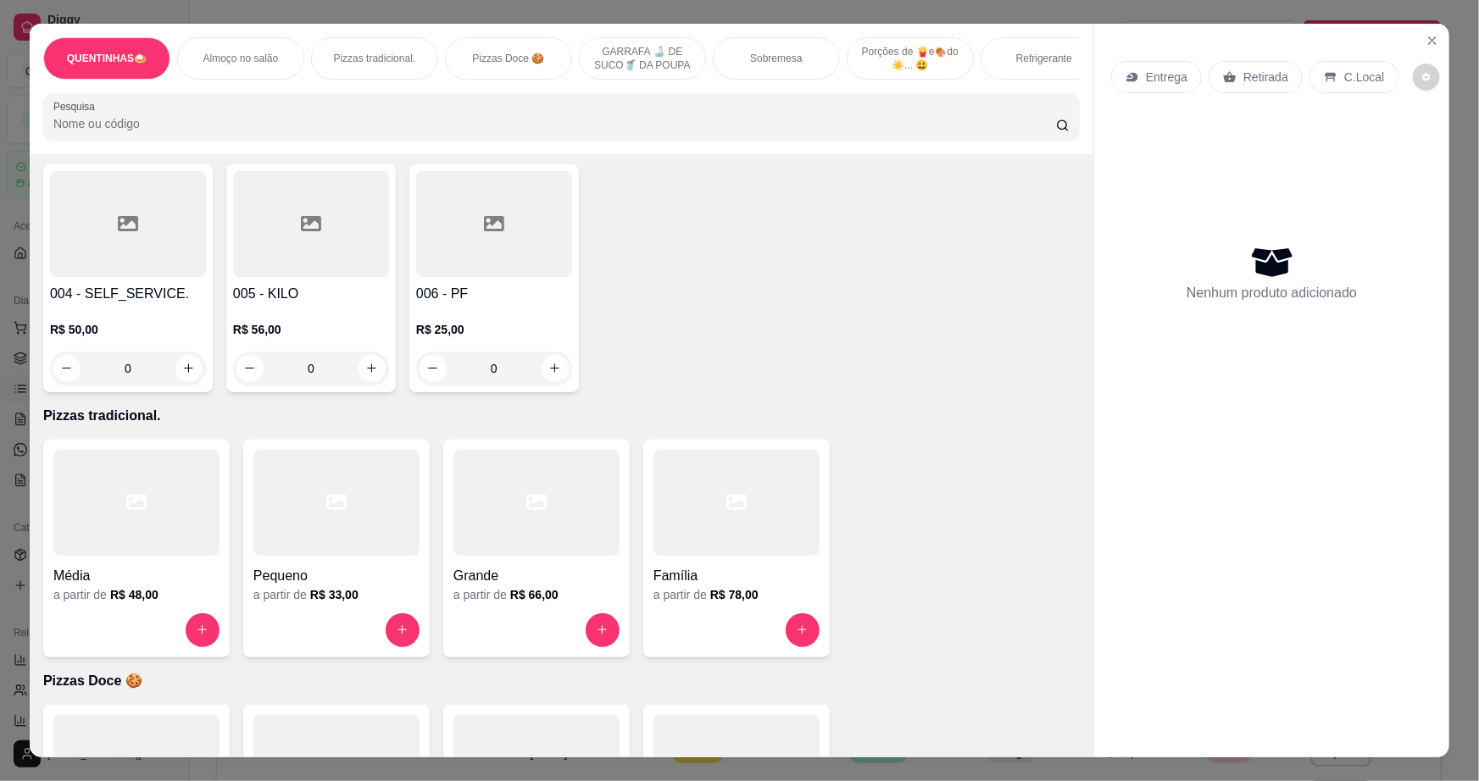
scroll to position [462, 0]
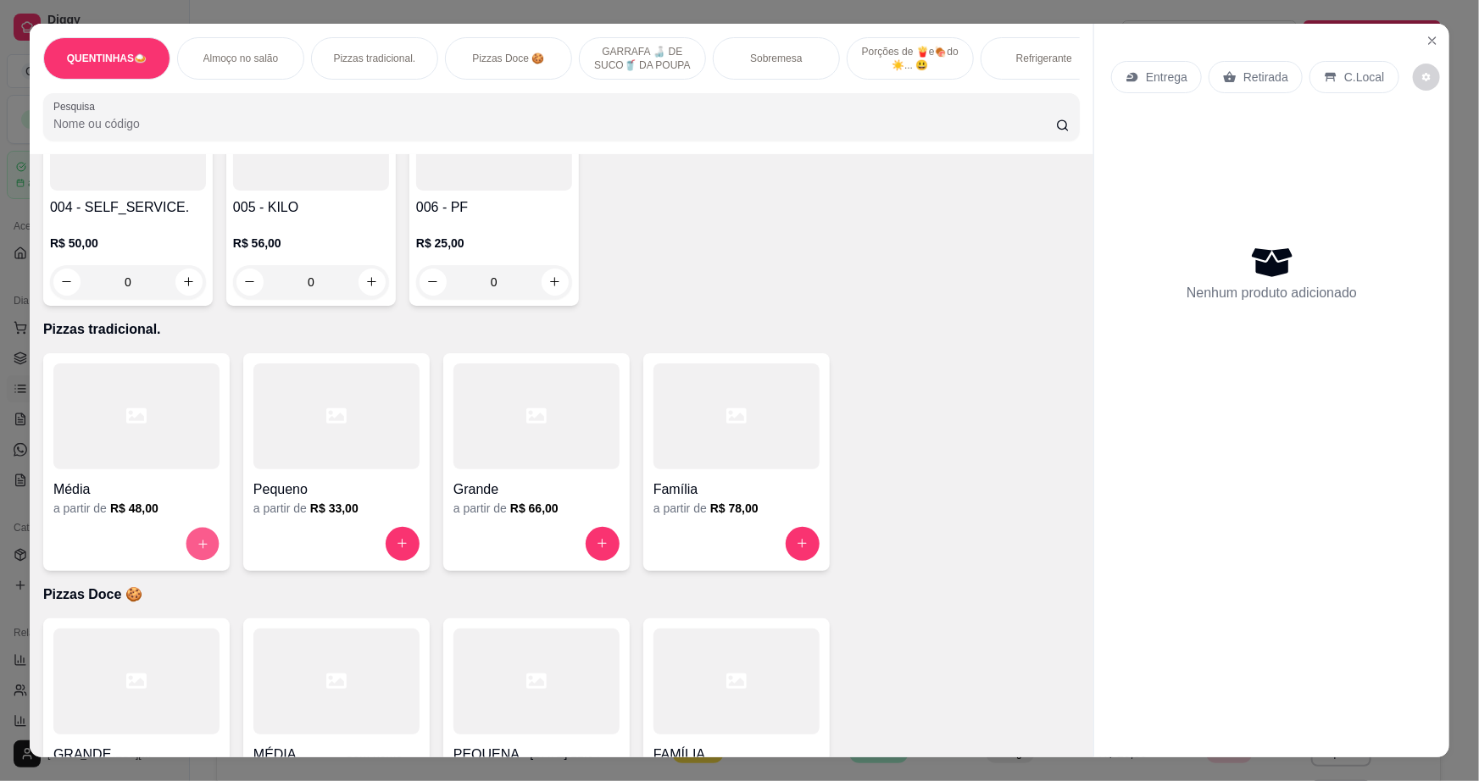
click at [211, 551] on button "increase-product-quantity" at bounding box center [202, 543] width 33 height 33
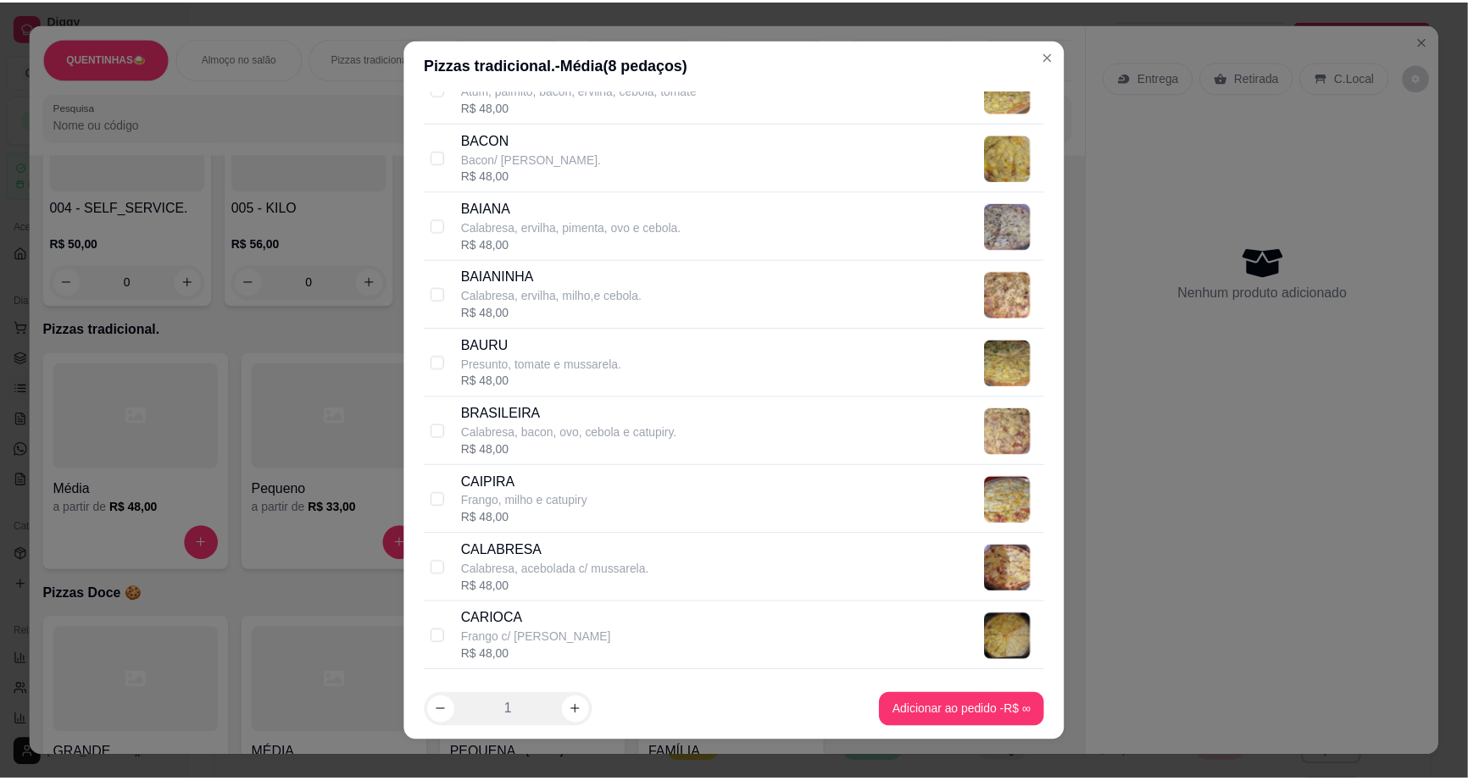
scroll to position [385, 0]
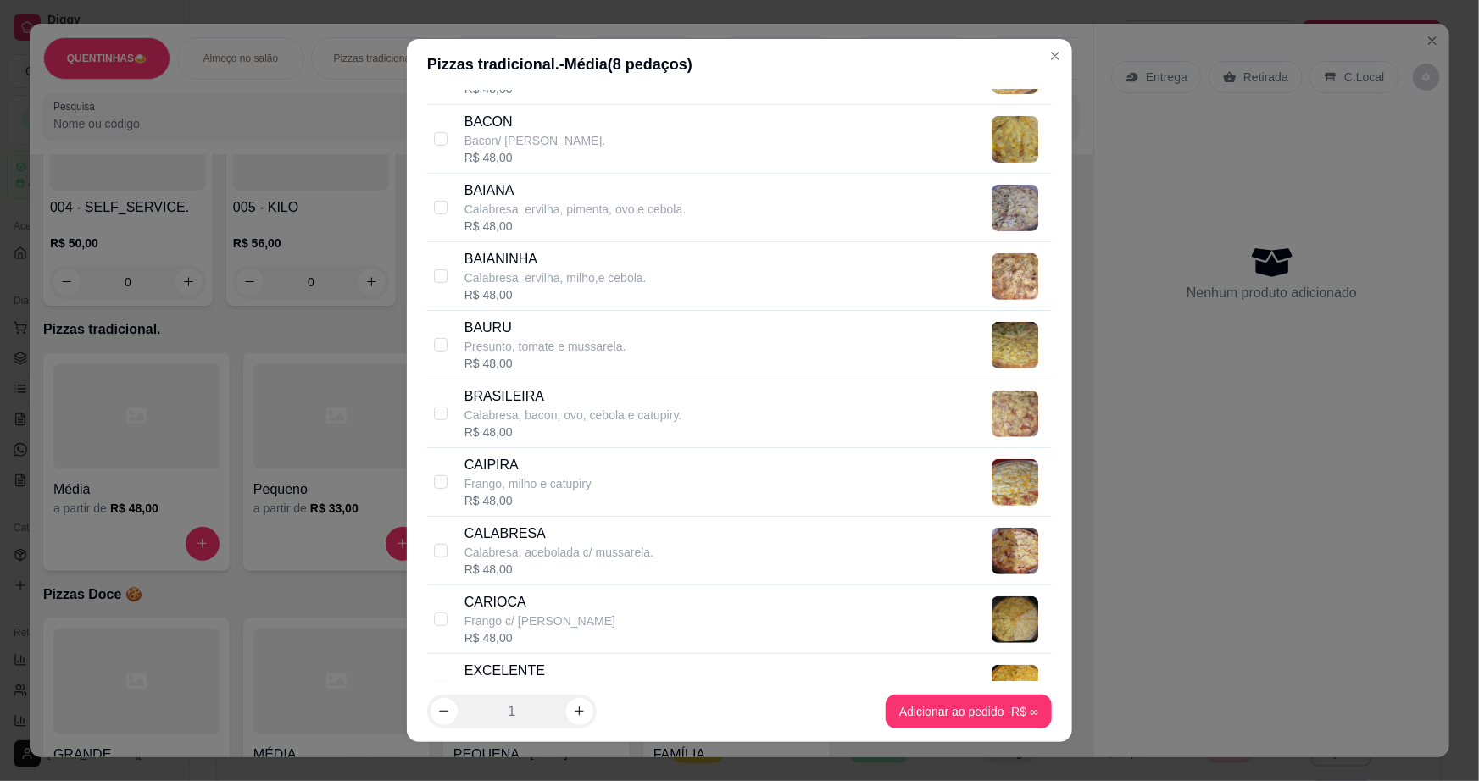
click at [435, 356] on div "[PERSON_NAME], tomate e [PERSON_NAME]. R$ 48,00" at bounding box center [739, 345] width 624 height 69
checkbox input "true"
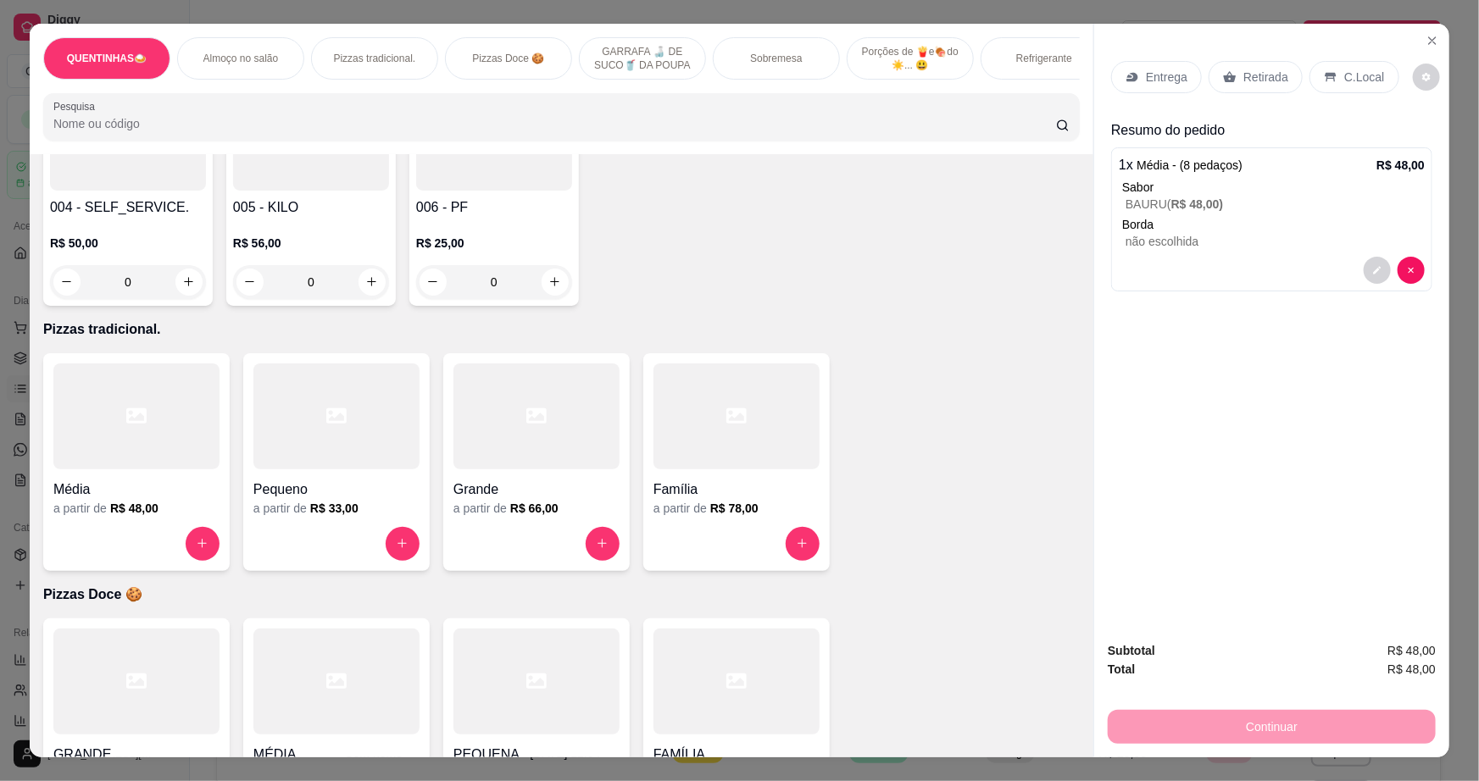
click at [1166, 80] on p "Entrega" at bounding box center [1167, 77] width 42 height 17
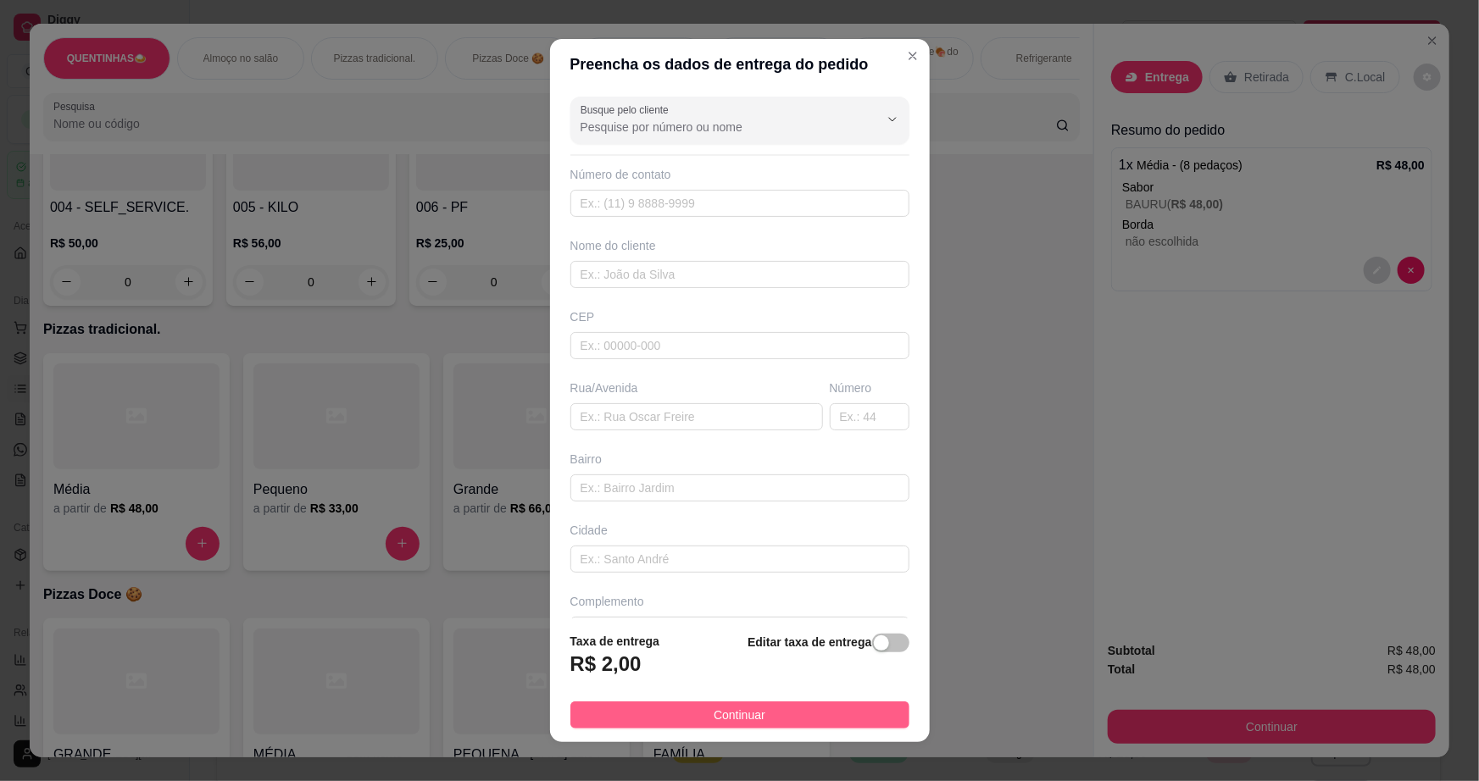
click at [739, 714] on span "Continuar" at bounding box center [739, 715] width 52 height 19
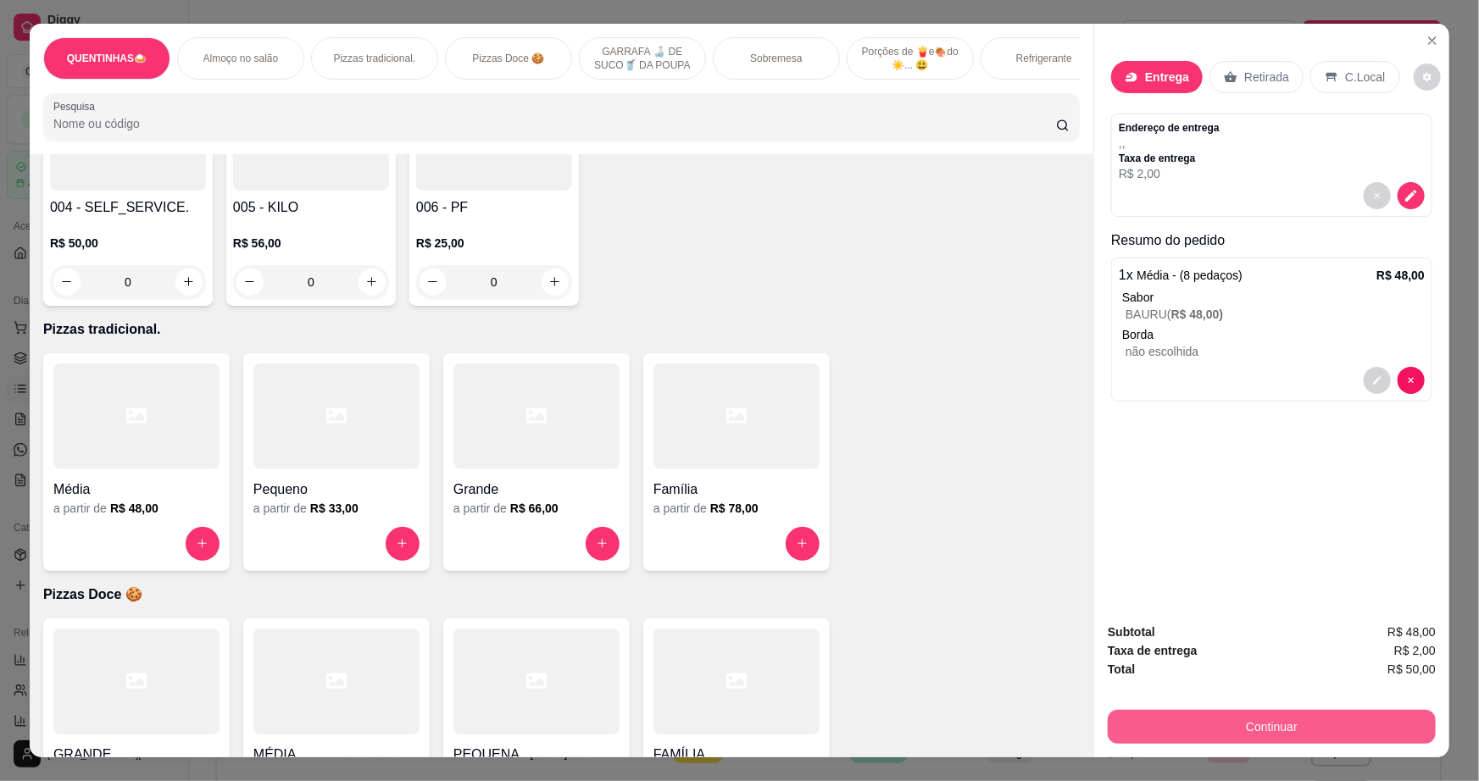
click at [1368, 723] on button "Continuar" at bounding box center [1271, 727] width 328 height 34
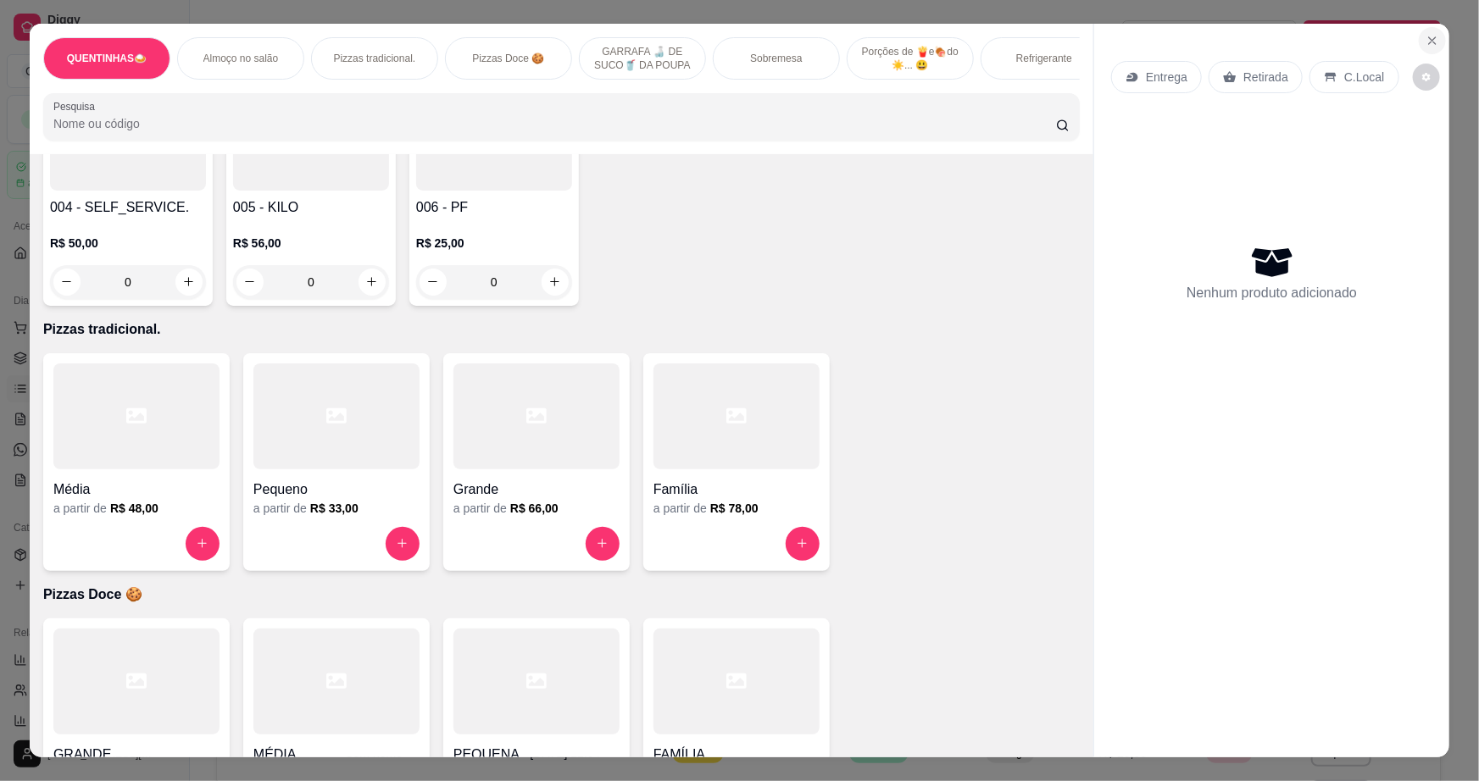
click at [1429, 42] on icon "Close" at bounding box center [1432, 40] width 7 height 7
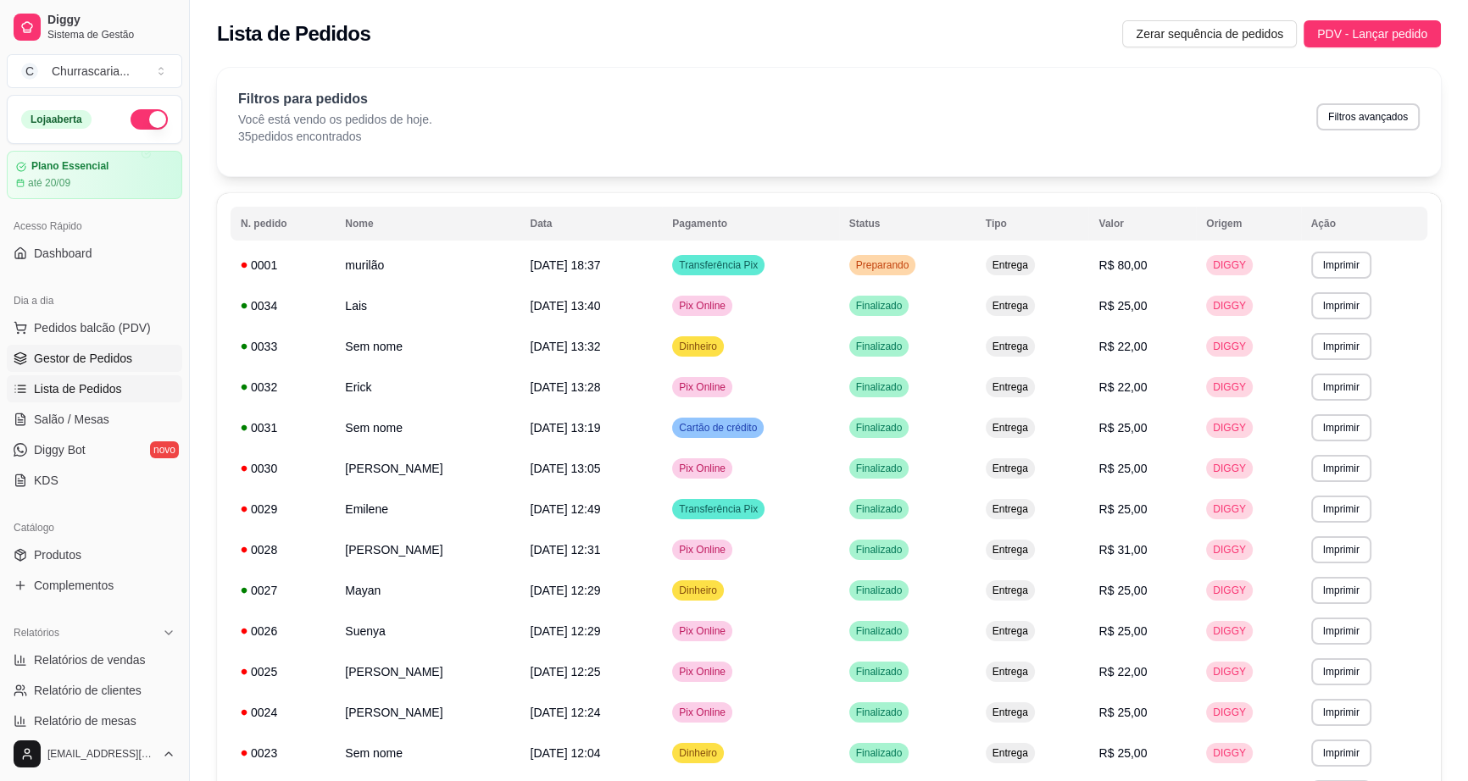
click at [103, 352] on span "Gestor de Pedidos" at bounding box center [83, 358] width 98 height 17
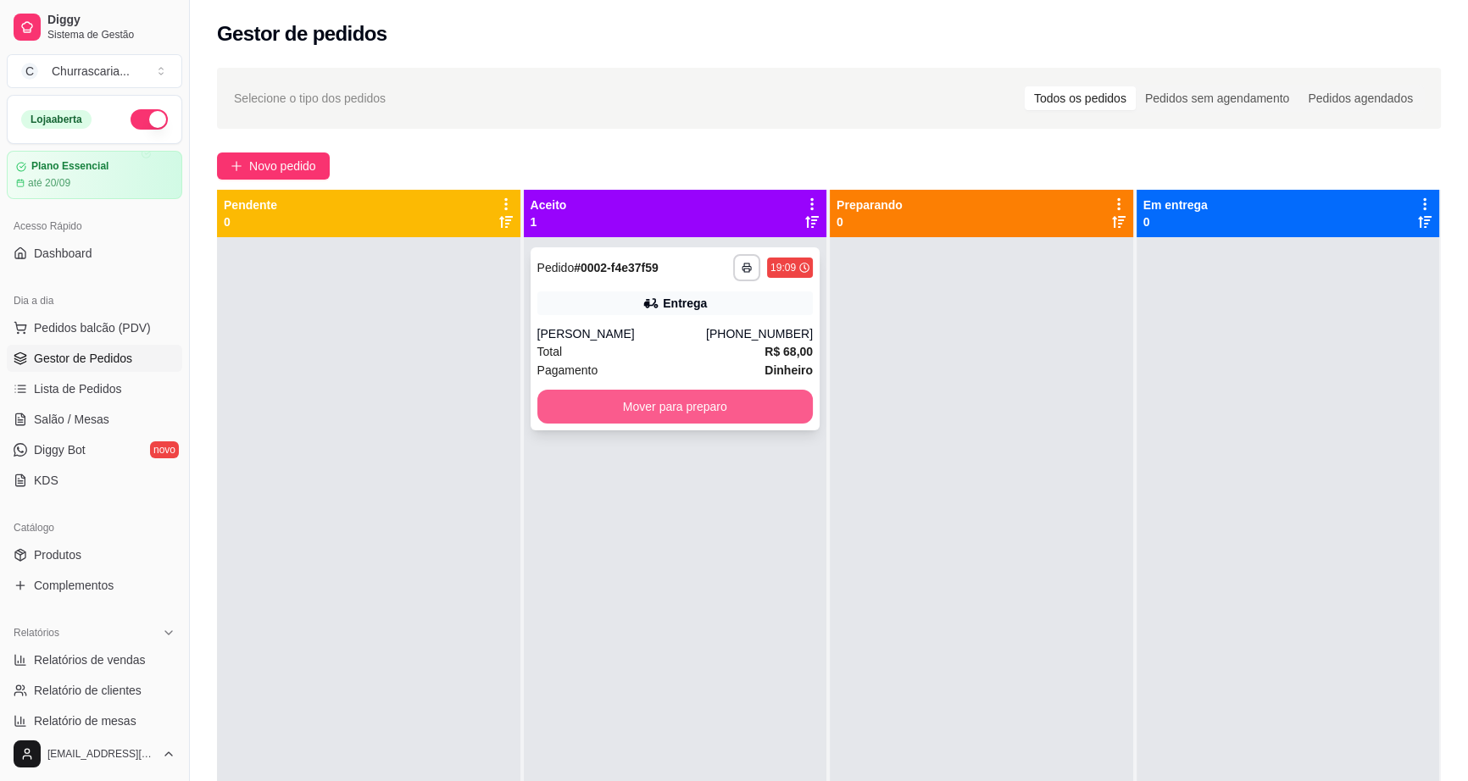
click at [691, 412] on button "Mover para preparo" at bounding box center [675, 407] width 276 height 34
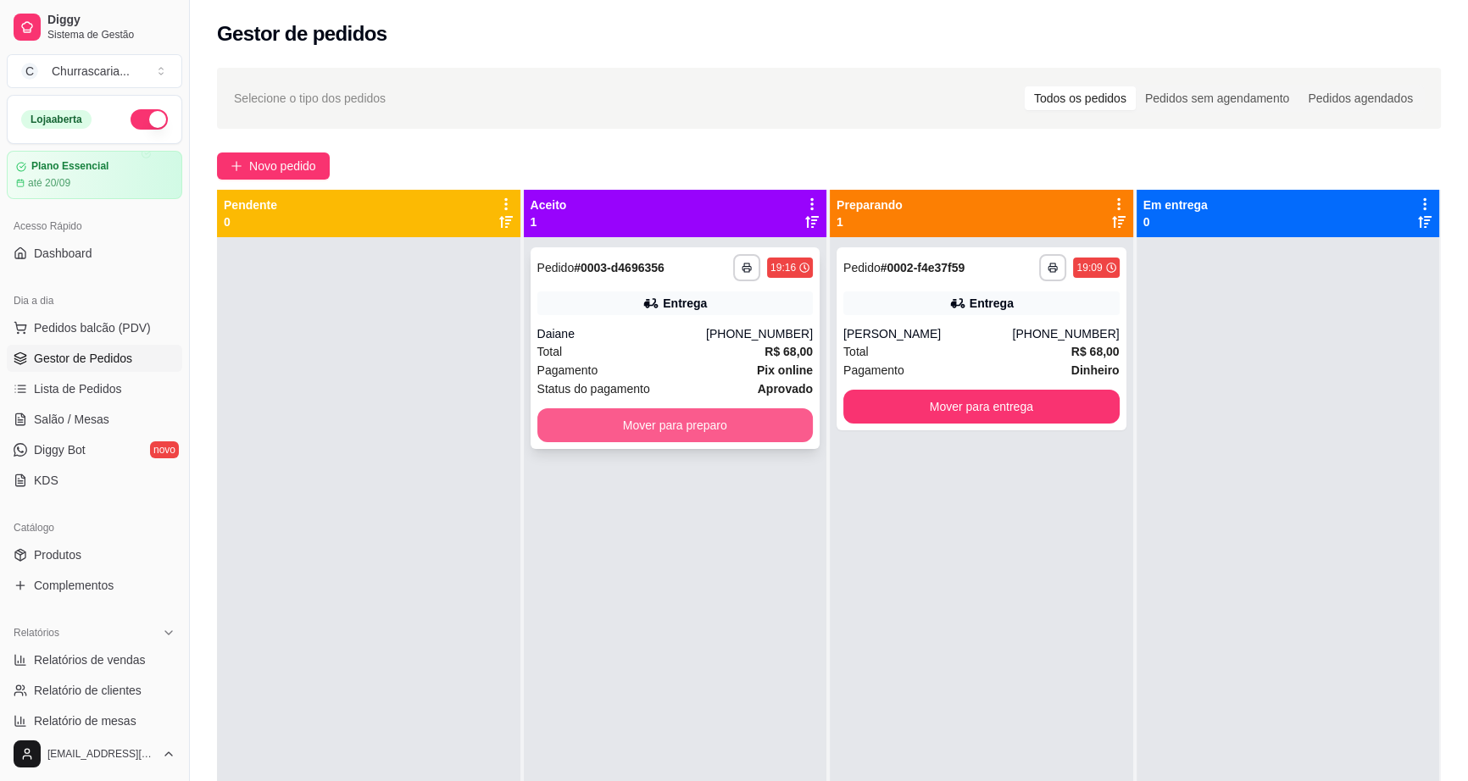
click at [745, 423] on button "Mover para preparo" at bounding box center [675, 425] width 276 height 34
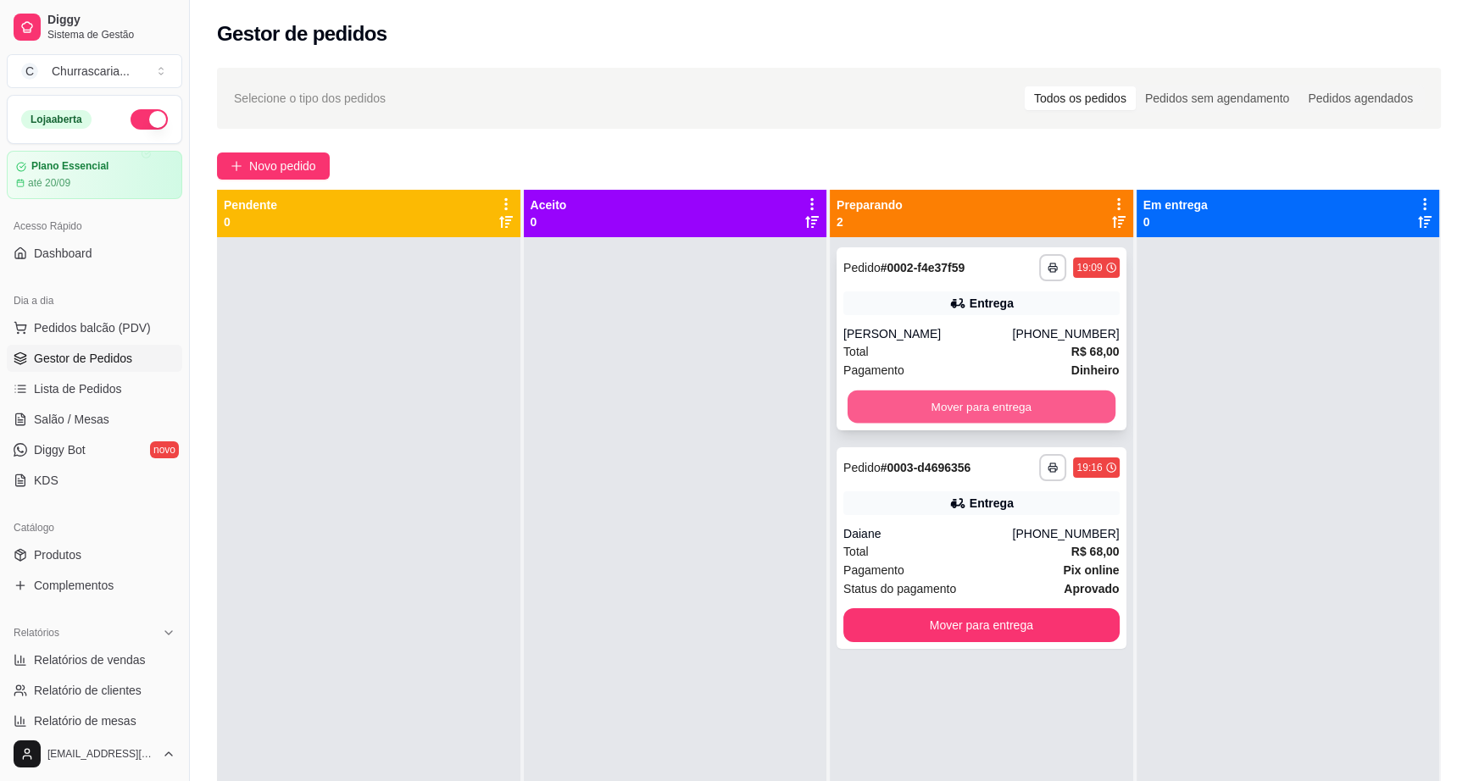
click at [955, 415] on button "Mover para entrega" at bounding box center [981, 407] width 268 height 33
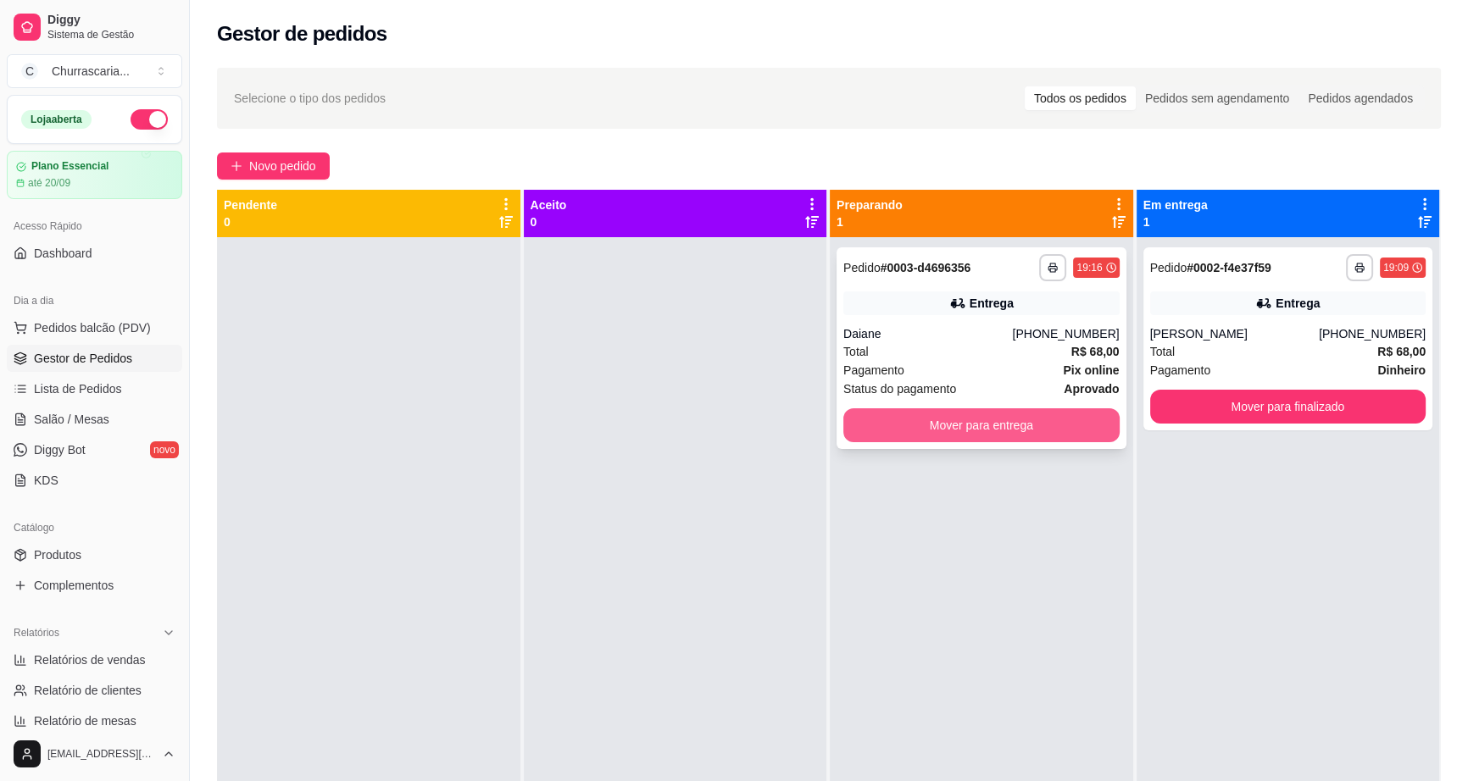
click at [1010, 425] on button "Mover para entrega" at bounding box center [981, 425] width 276 height 34
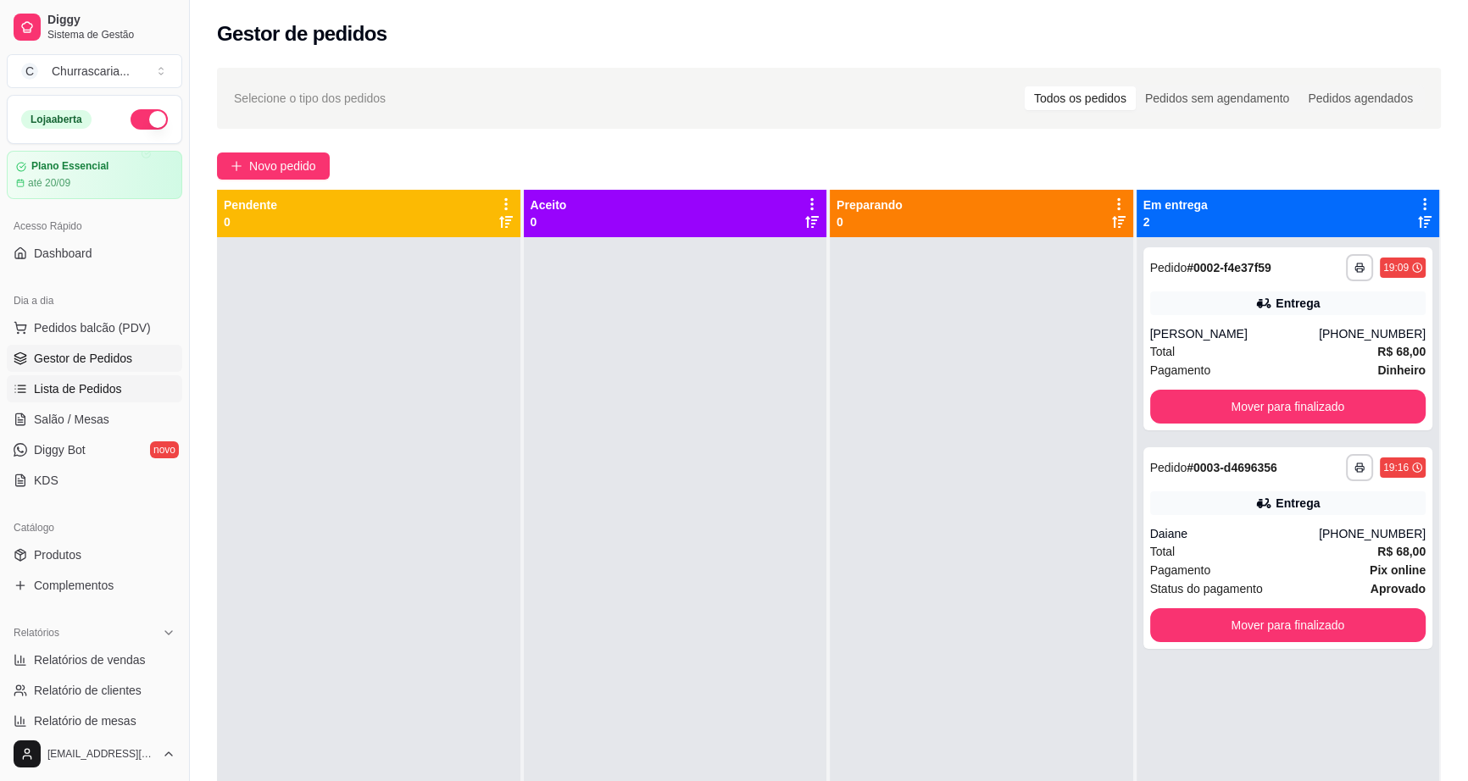
click at [101, 384] on span "Lista de Pedidos" at bounding box center [78, 388] width 88 height 17
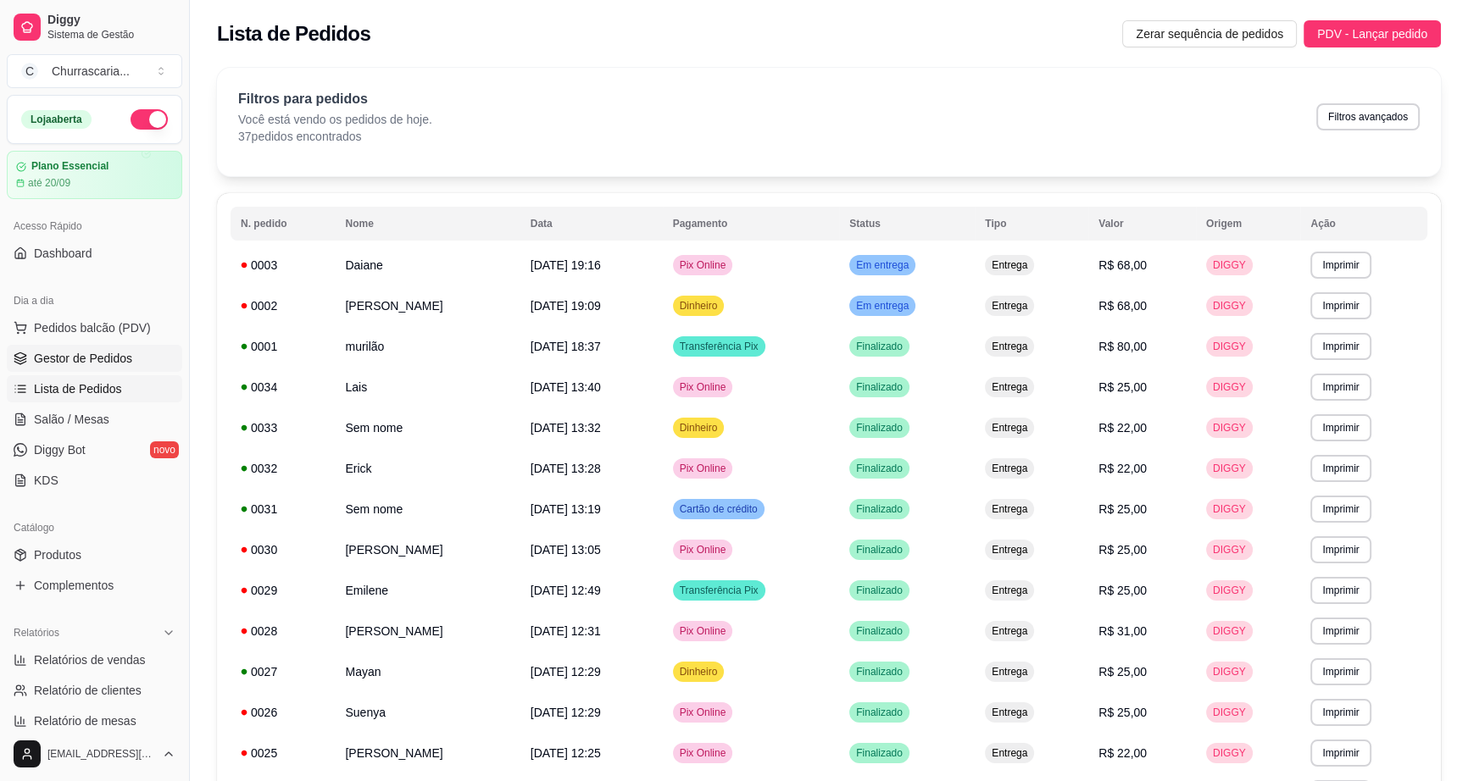
click at [110, 356] on span "Gestor de Pedidos" at bounding box center [83, 358] width 98 height 17
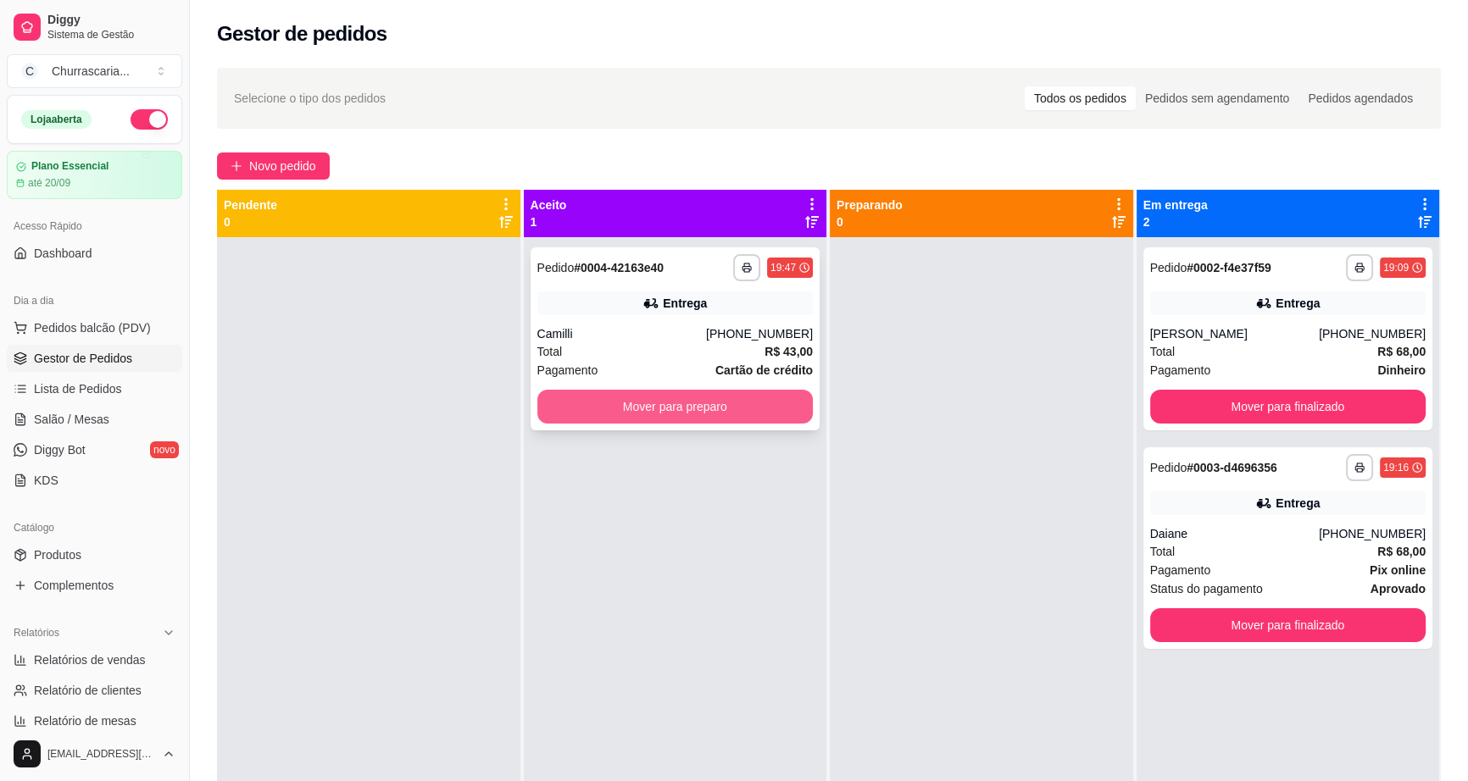
click at [630, 408] on button "Mover para preparo" at bounding box center [675, 407] width 276 height 34
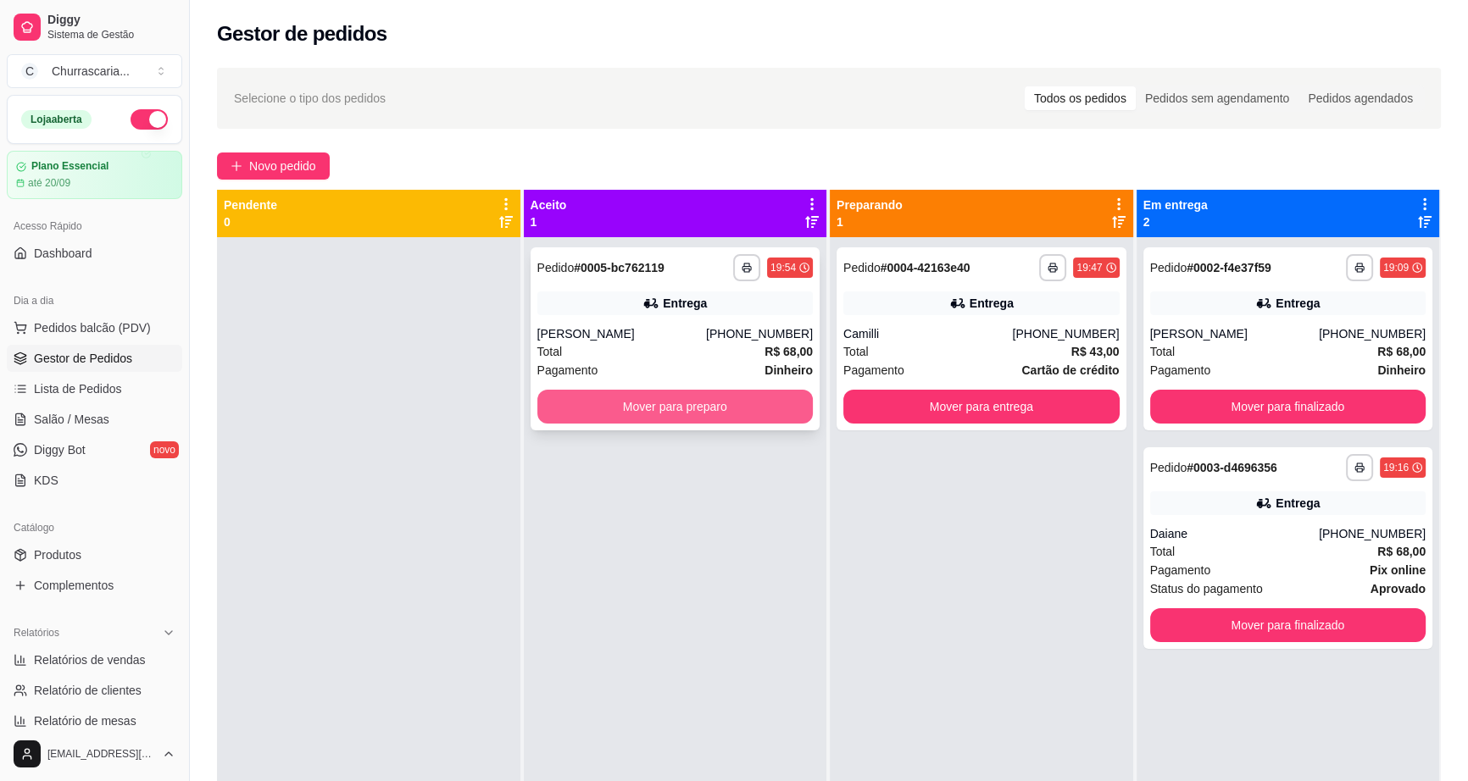
click at [620, 405] on button "Mover para preparo" at bounding box center [675, 407] width 276 height 34
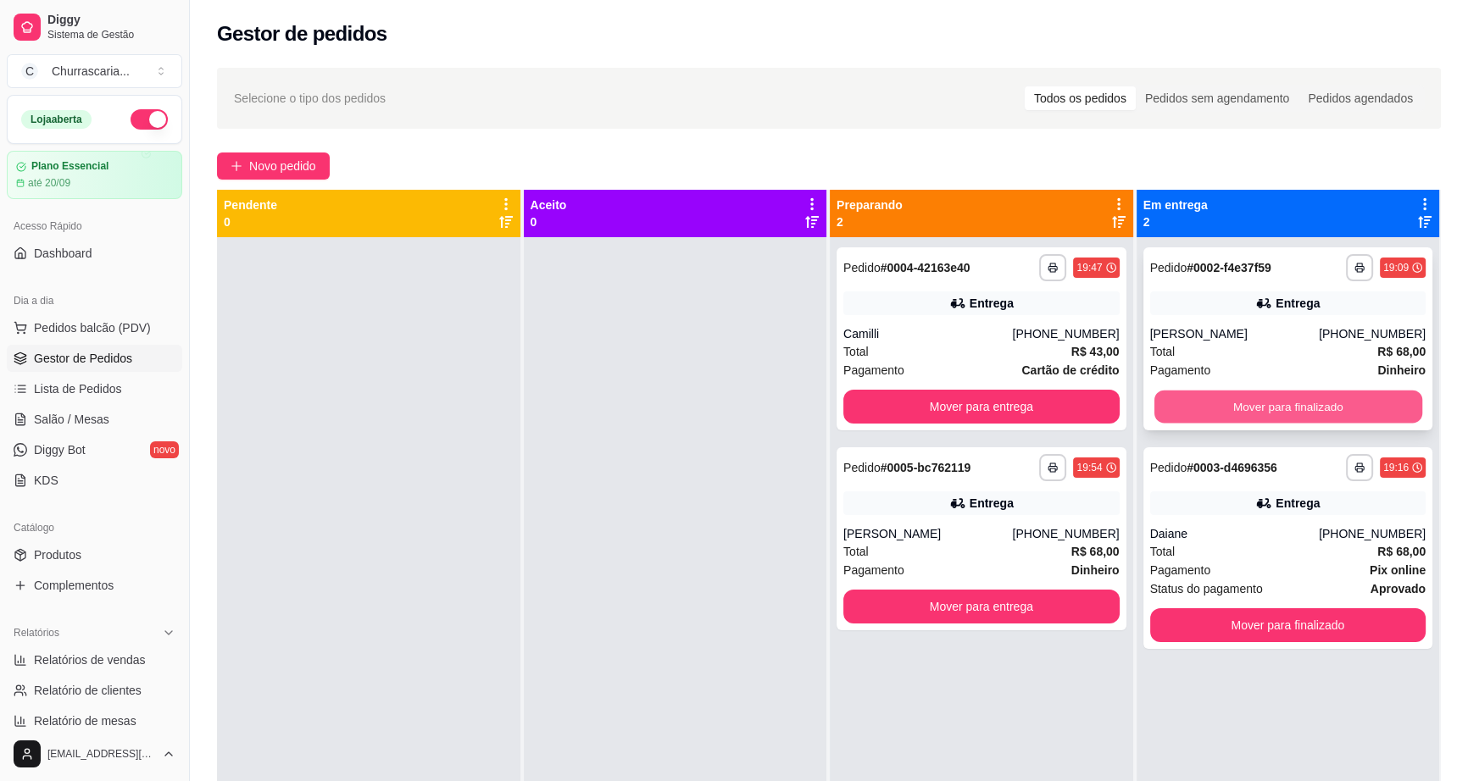
click at [1317, 402] on button "Mover para finalizado" at bounding box center [1287, 407] width 268 height 33
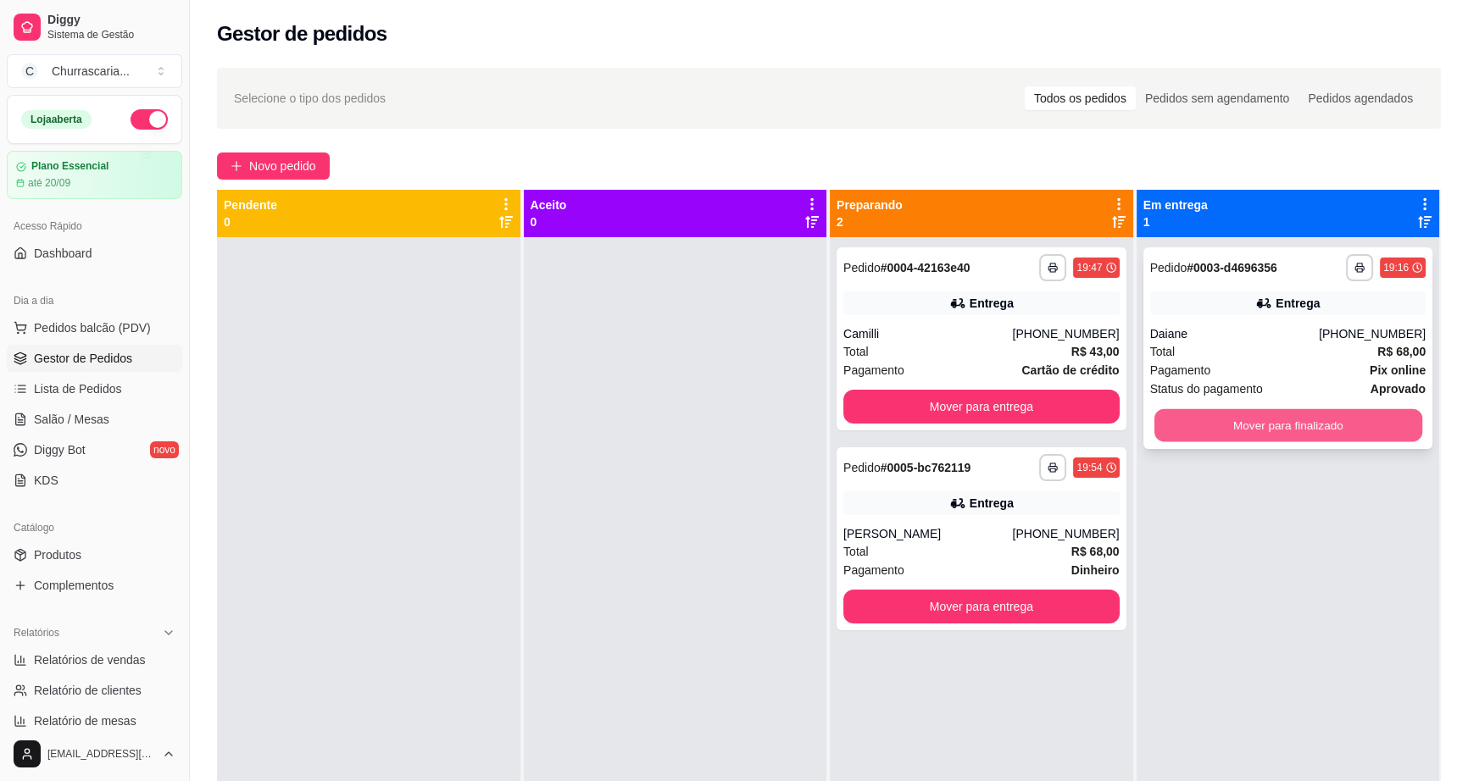
click at [1288, 420] on button "Mover para finalizado" at bounding box center [1287, 425] width 268 height 33
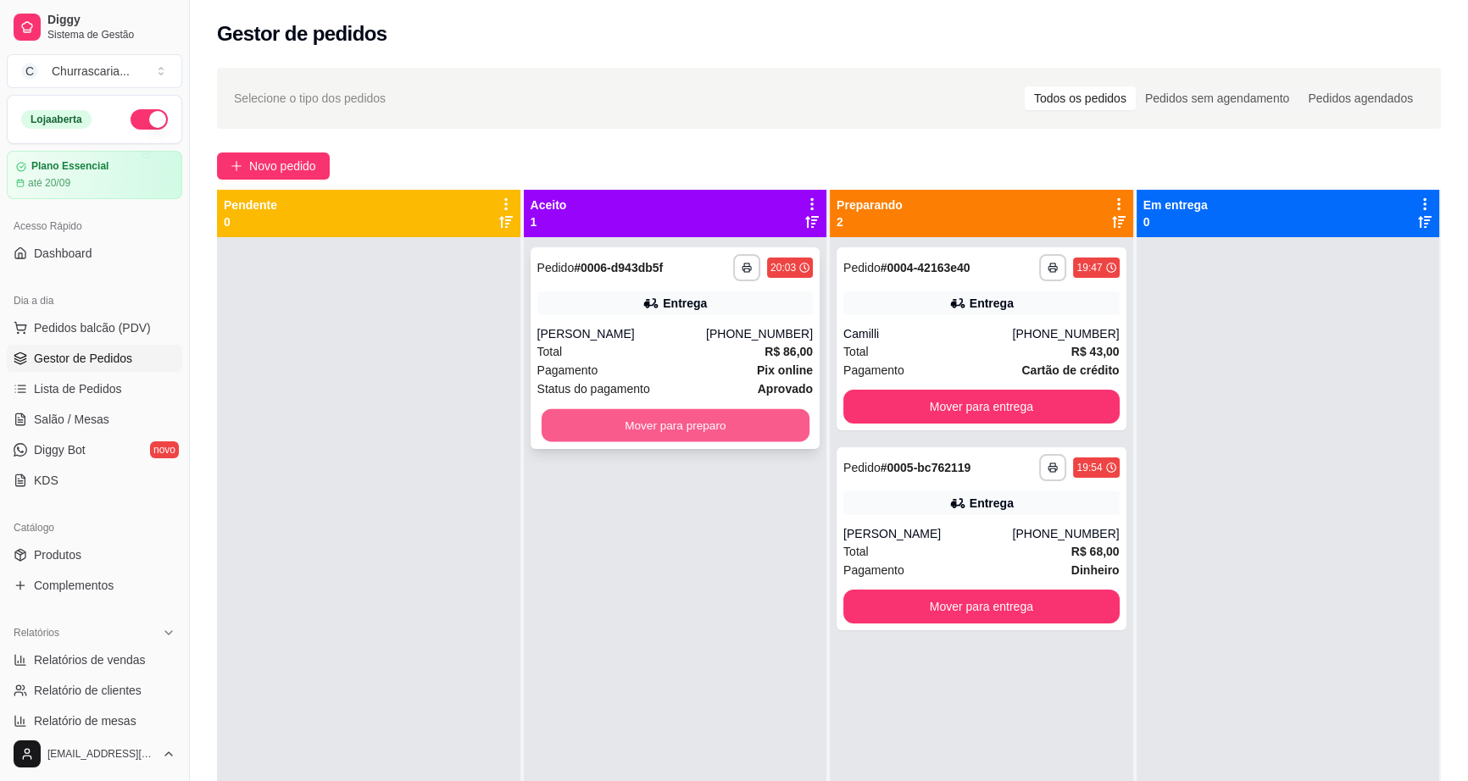
click at [629, 423] on button "Mover para preparo" at bounding box center [675, 425] width 268 height 33
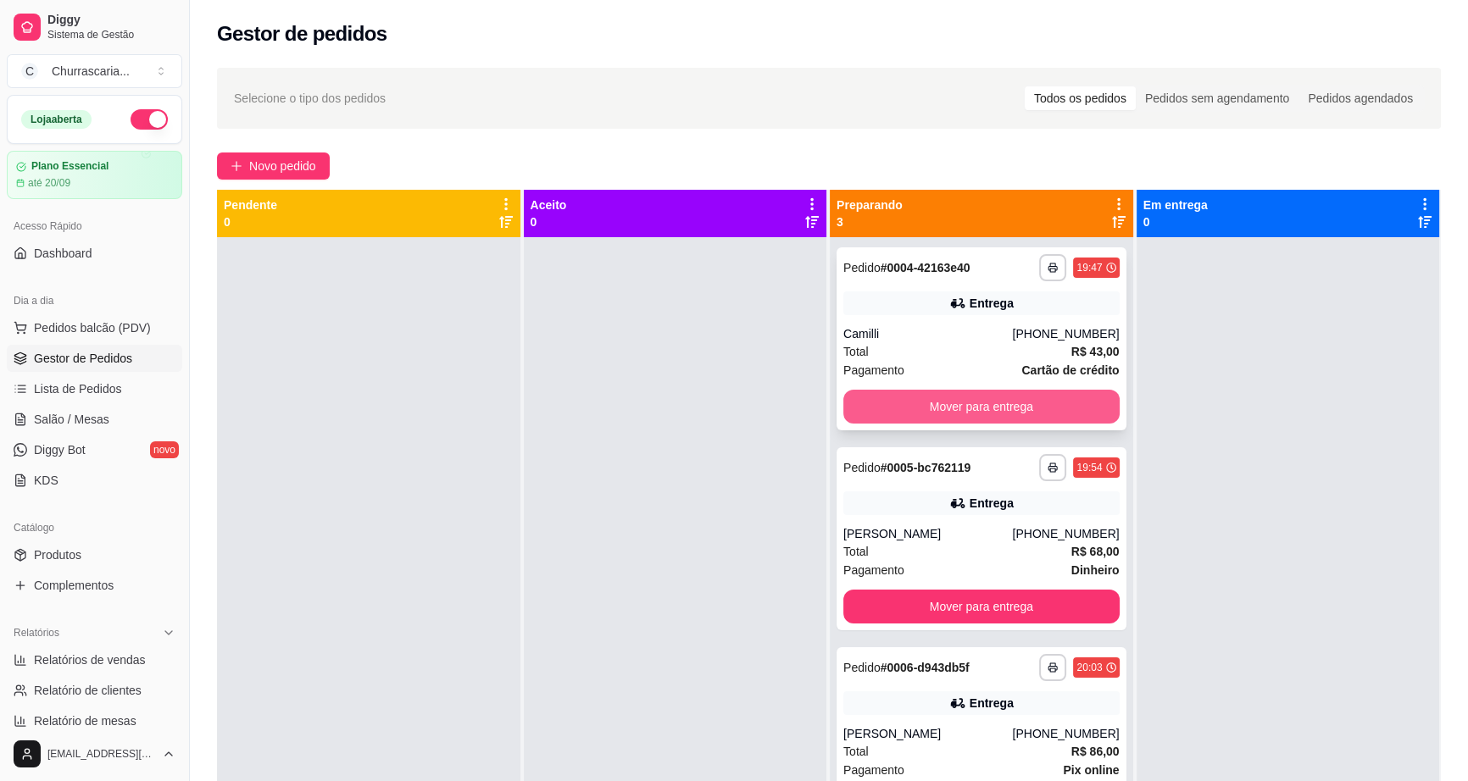
click at [982, 405] on button "Mover para entrega" at bounding box center [981, 407] width 276 height 34
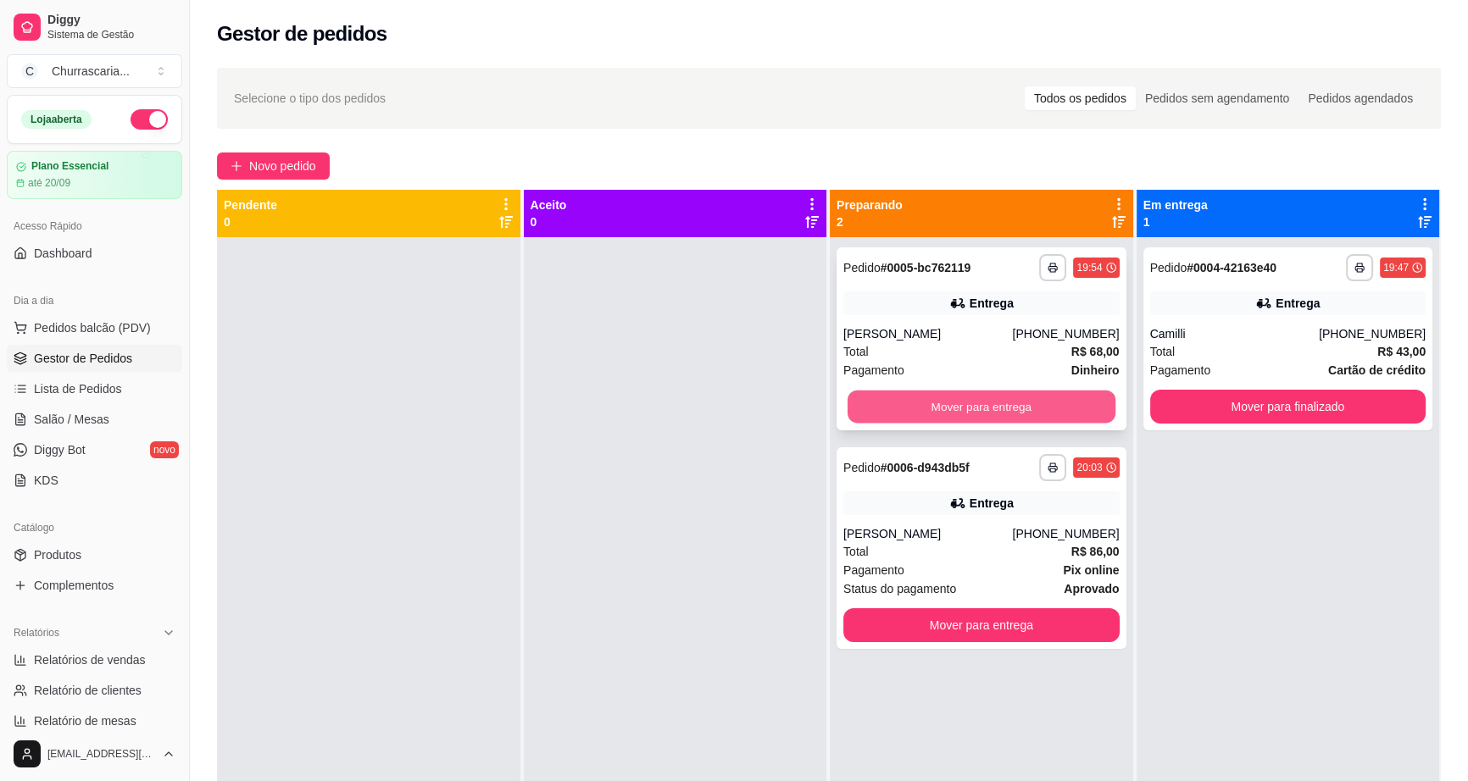
click at [974, 403] on button "Mover para entrega" at bounding box center [981, 407] width 268 height 33
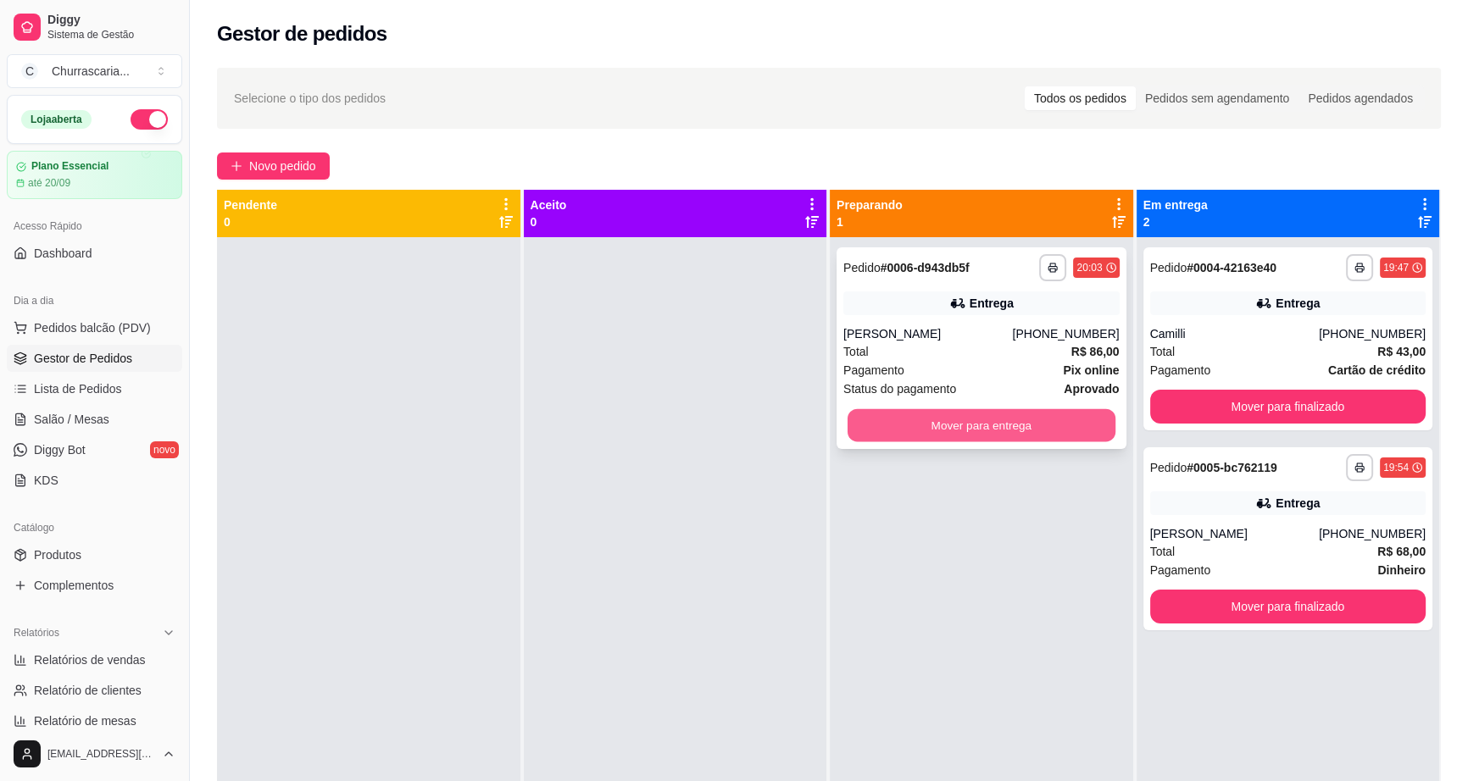
click at [979, 423] on button "Mover para entrega" at bounding box center [981, 425] width 268 height 33
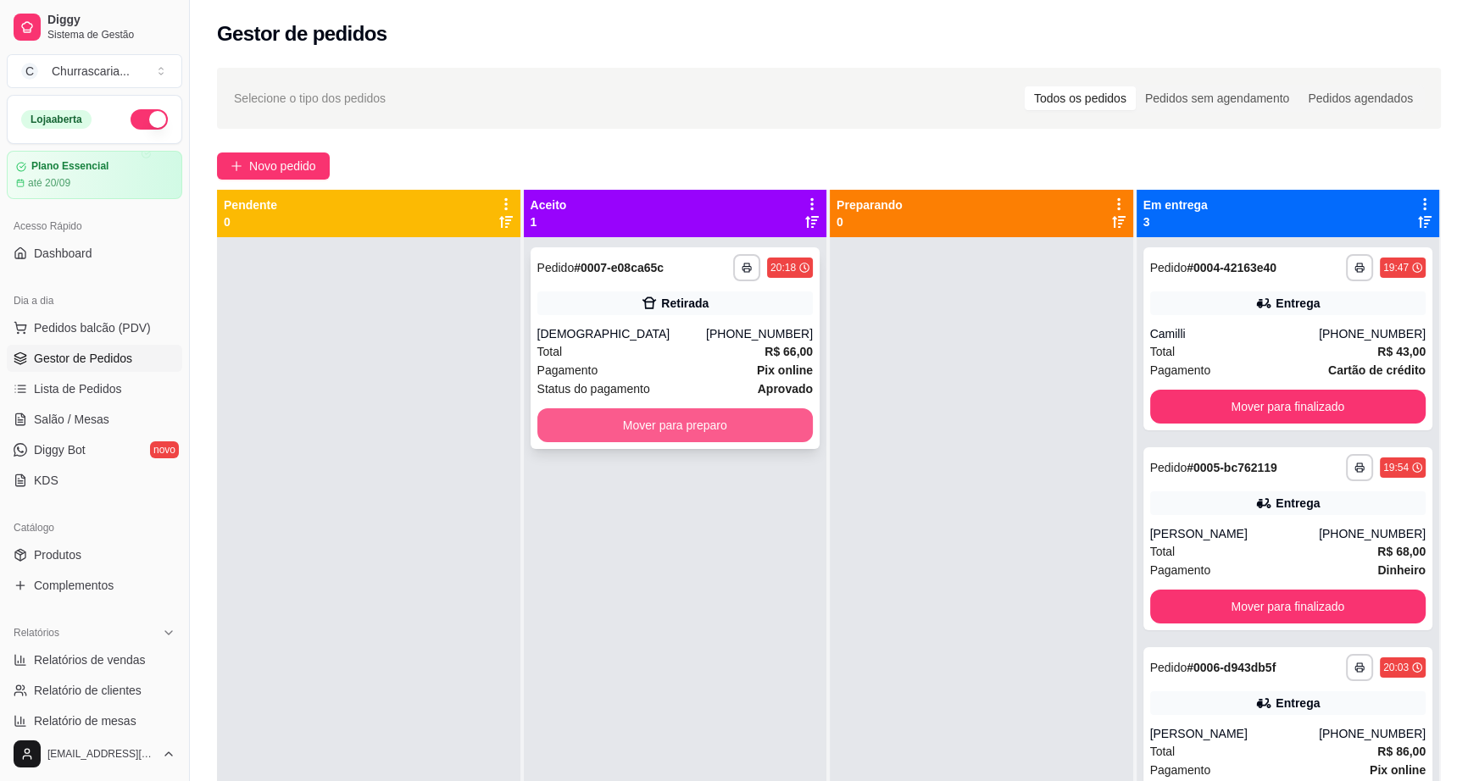
click at [551, 420] on button "Mover para preparo" at bounding box center [675, 425] width 276 height 34
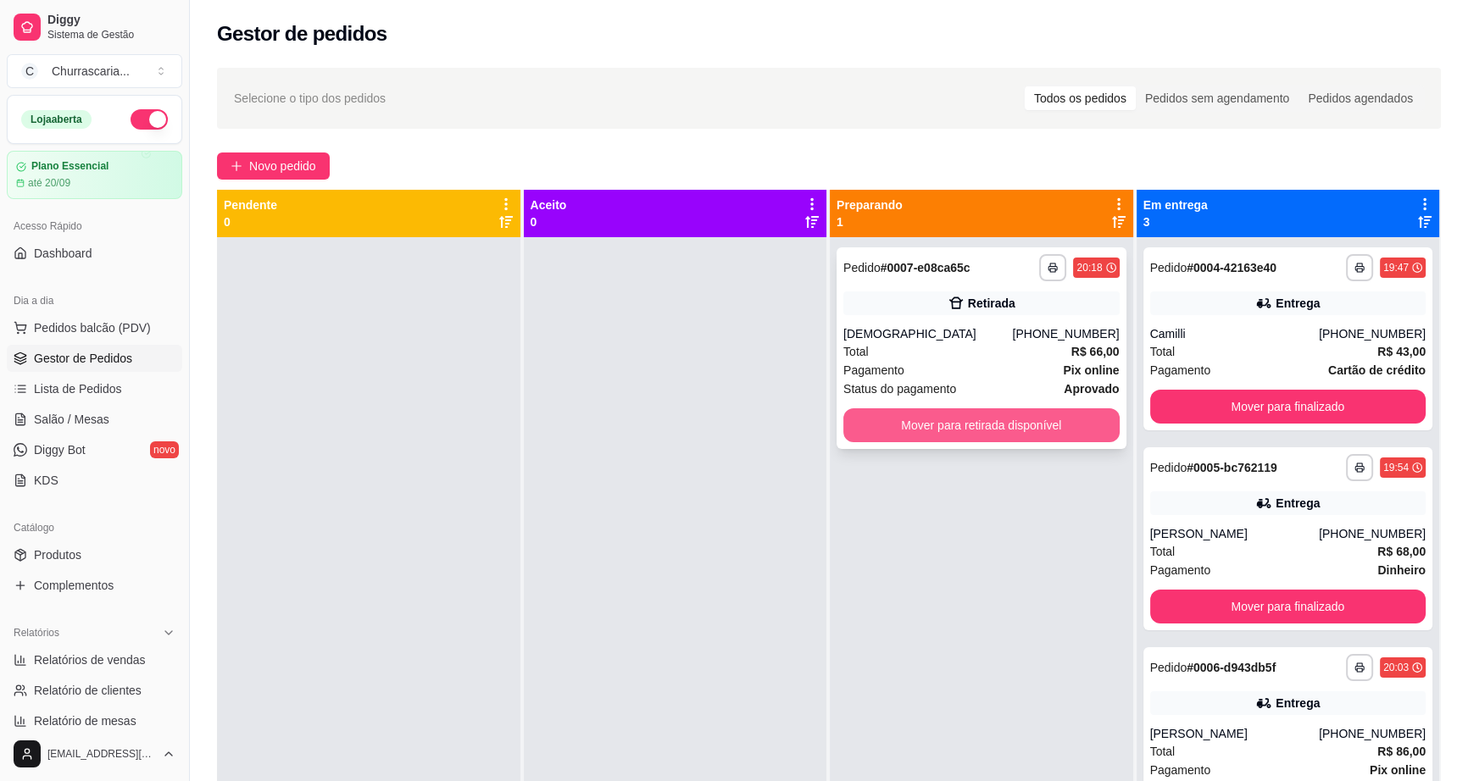
click at [998, 428] on button "Mover para retirada disponível" at bounding box center [981, 425] width 276 height 34
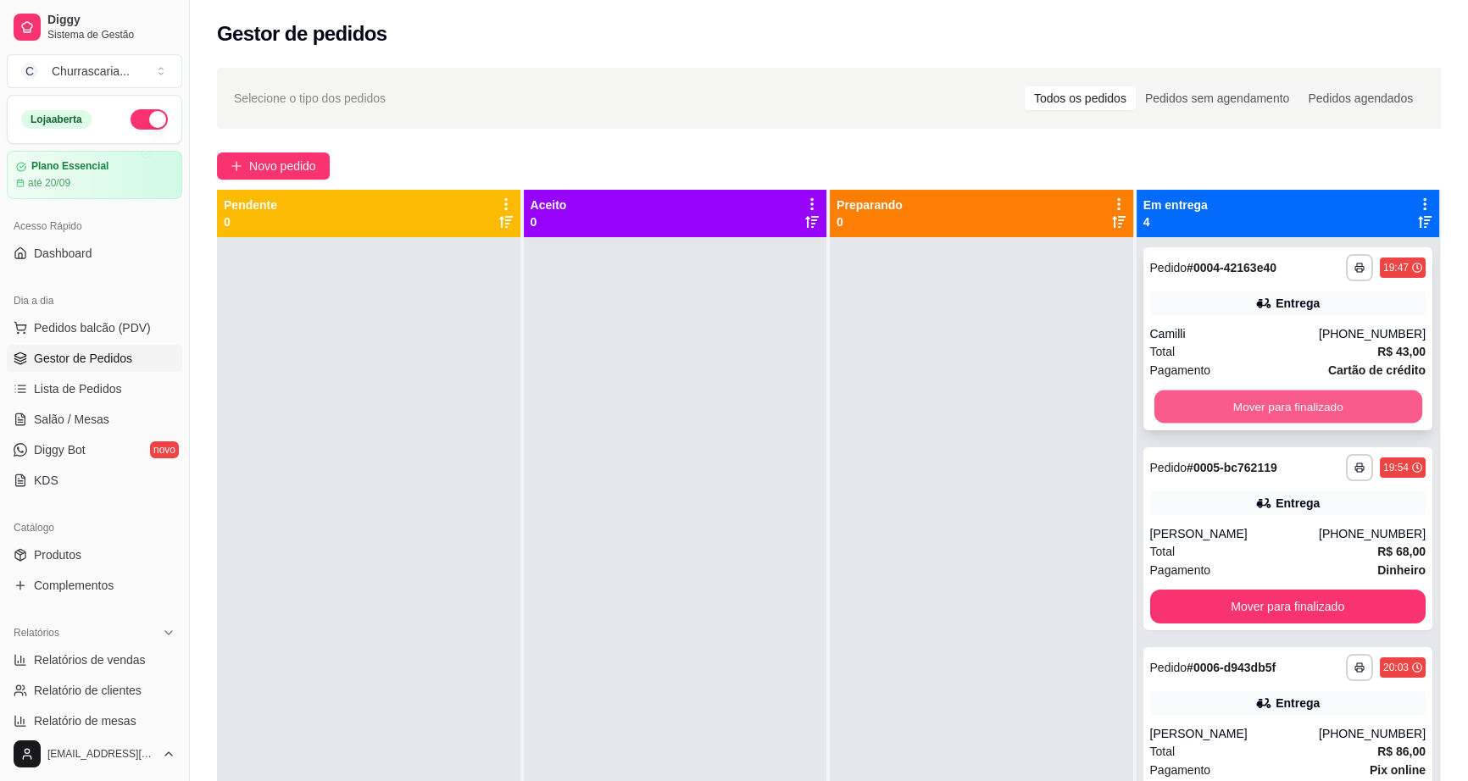
click at [1237, 405] on button "Mover para finalizado" at bounding box center [1287, 407] width 268 height 33
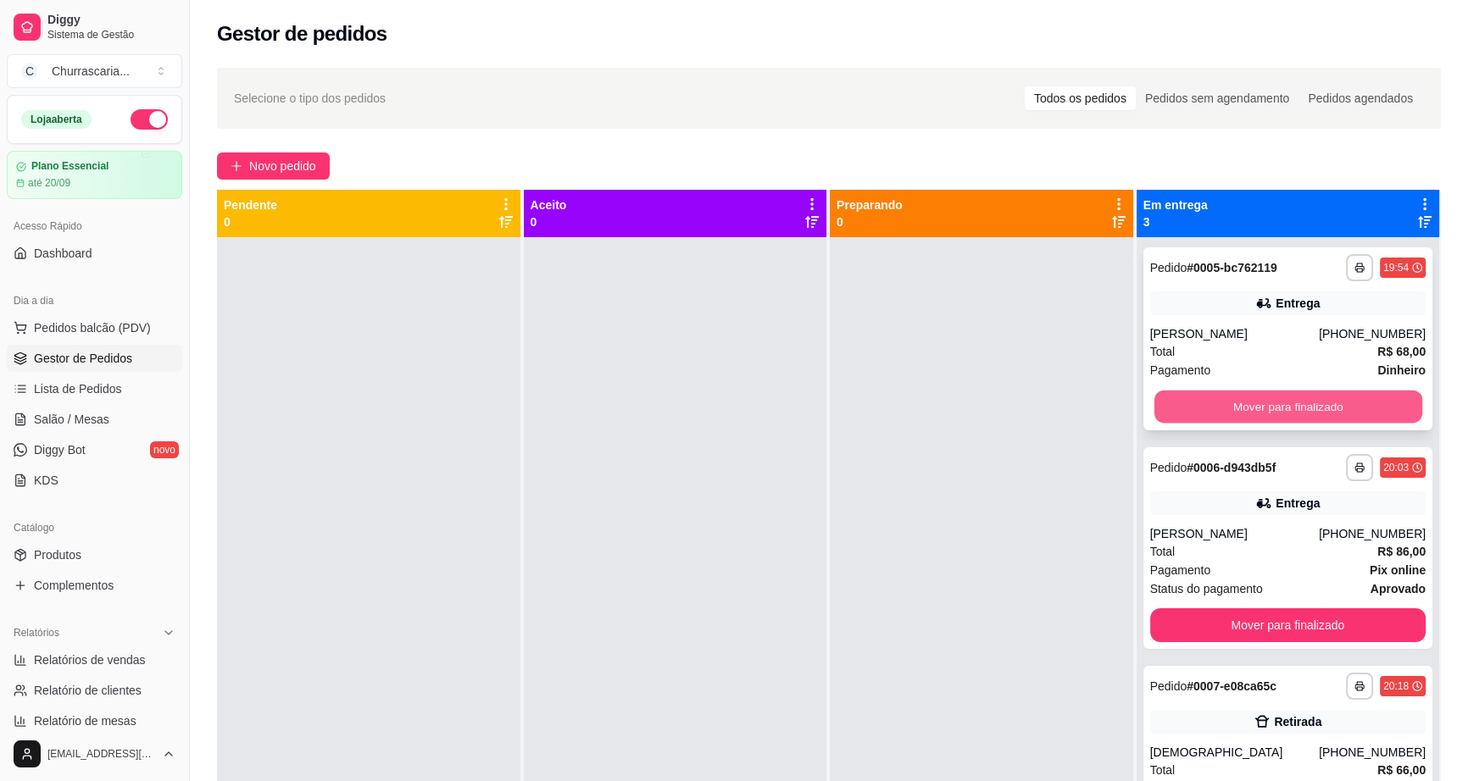
click at [1233, 409] on button "Mover para finalizado" at bounding box center [1287, 407] width 268 height 33
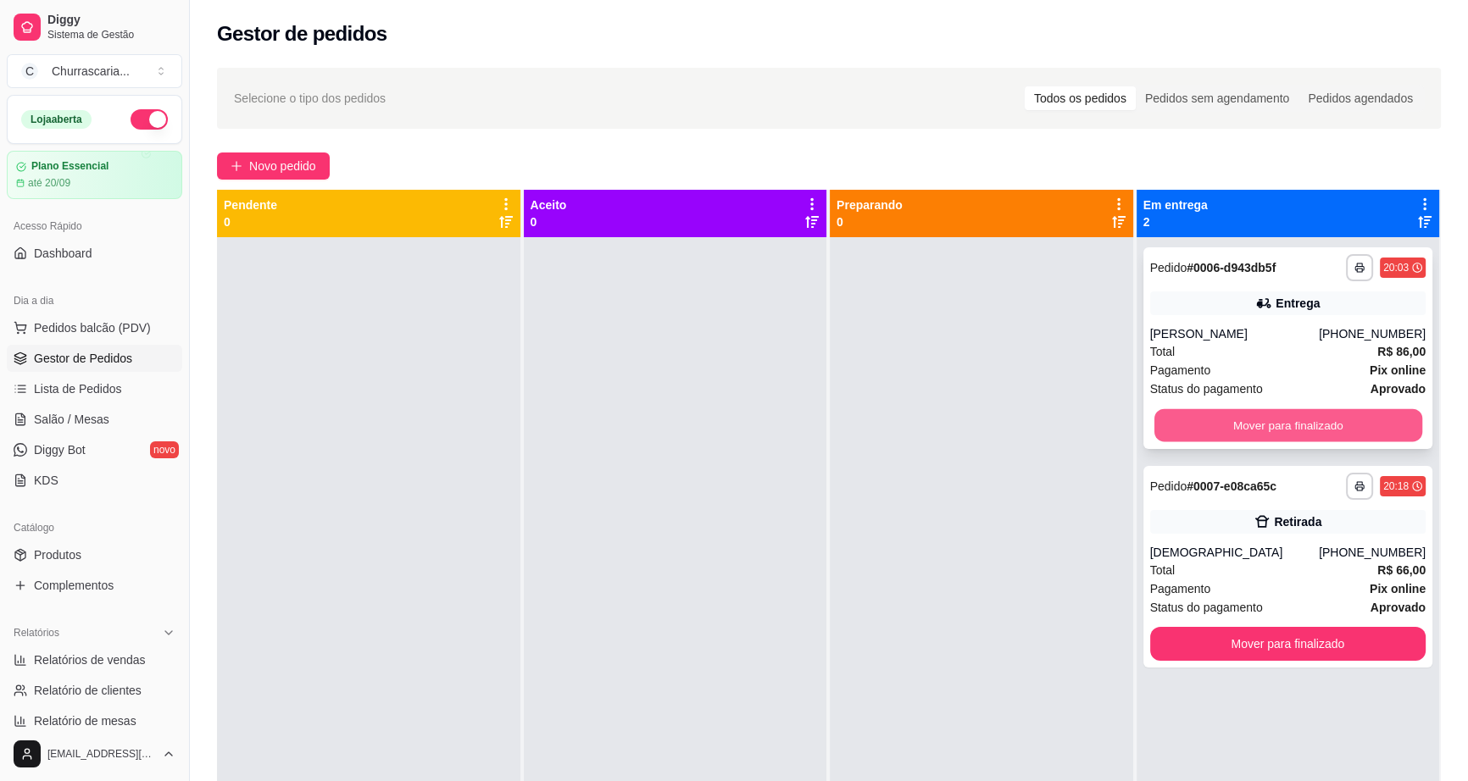
click at [1249, 425] on button "Mover para finalizado" at bounding box center [1287, 425] width 268 height 33
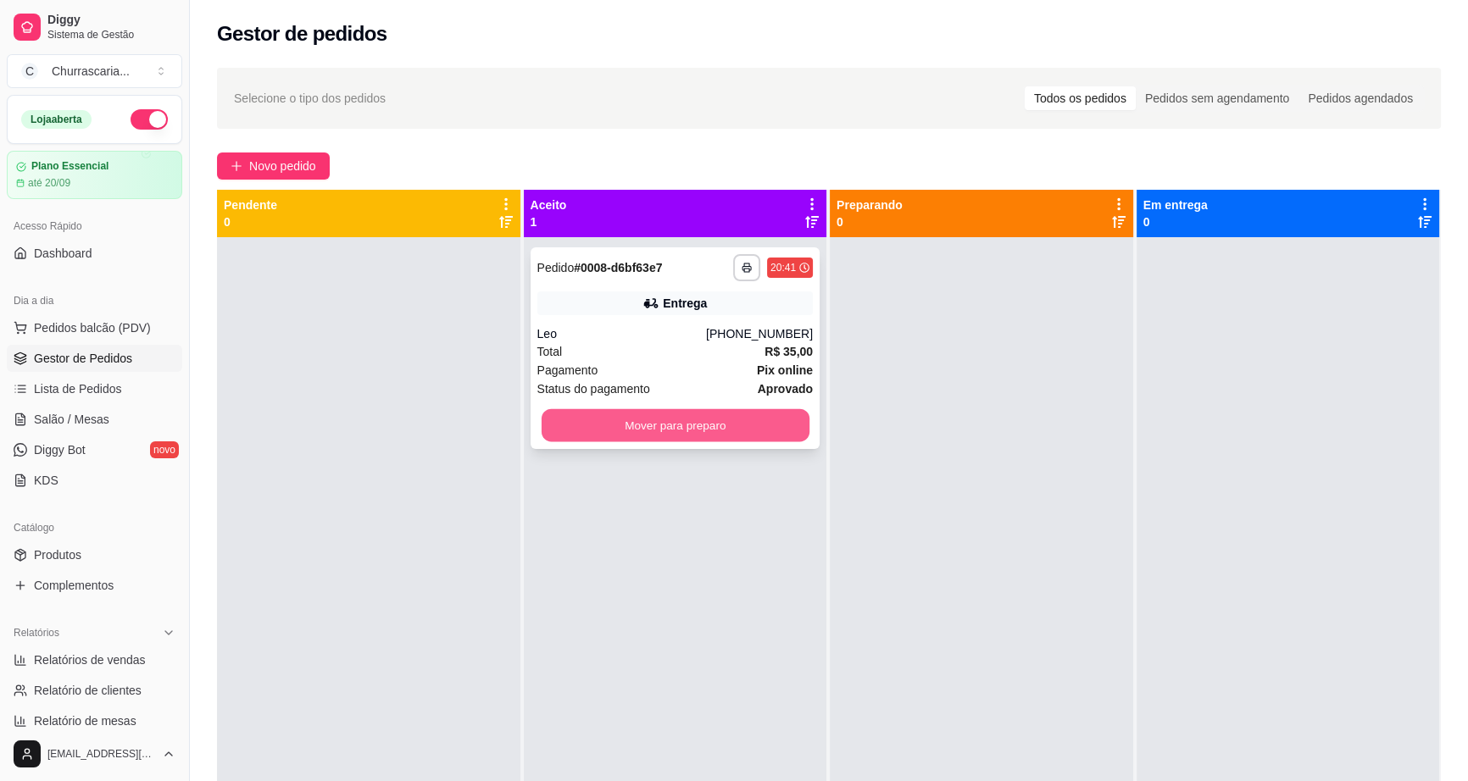
click at [683, 425] on button "Mover para preparo" at bounding box center [675, 425] width 268 height 33
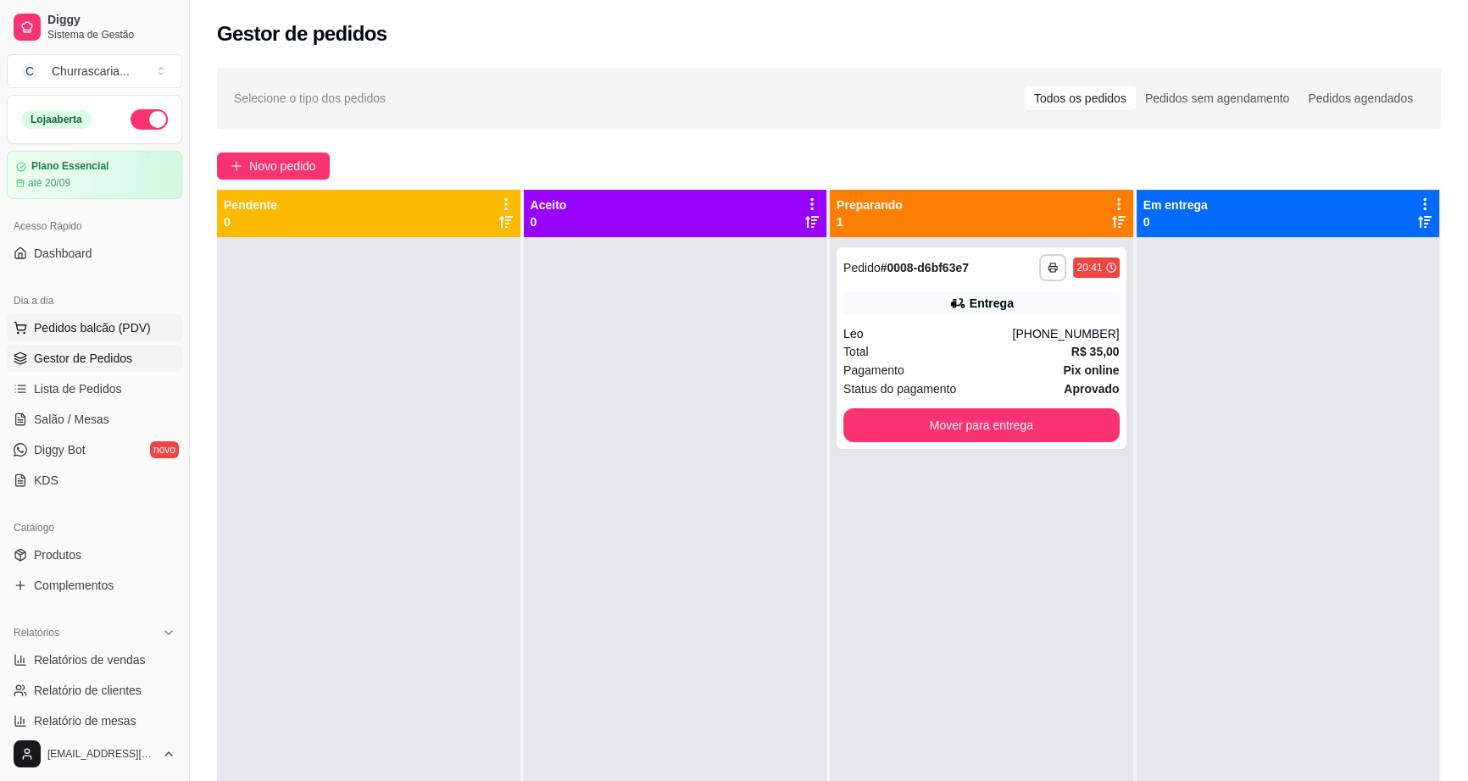
click at [113, 320] on span "Pedidos balcão (PDV)" at bounding box center [92, 327] width 117 height 17
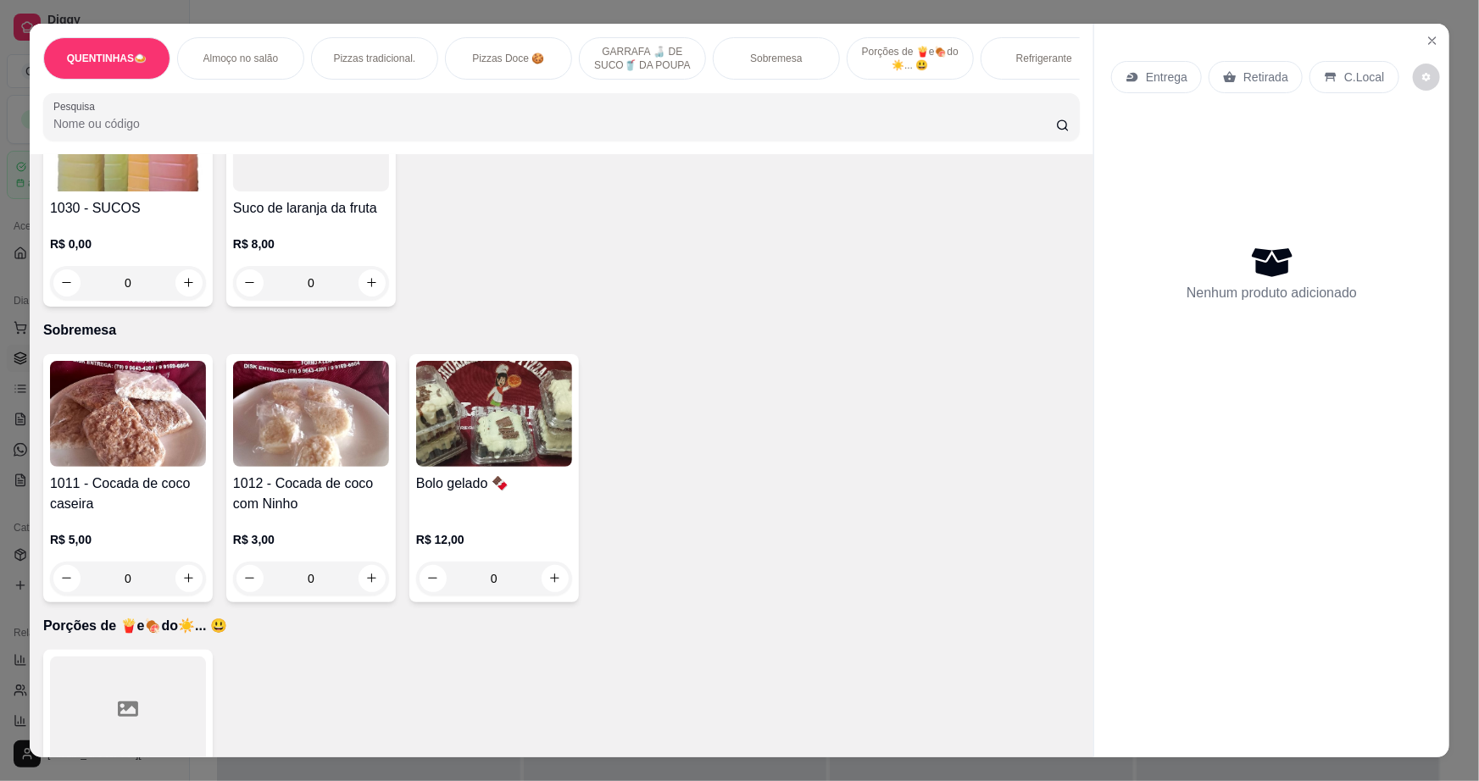
scroll to position [1232, 0]
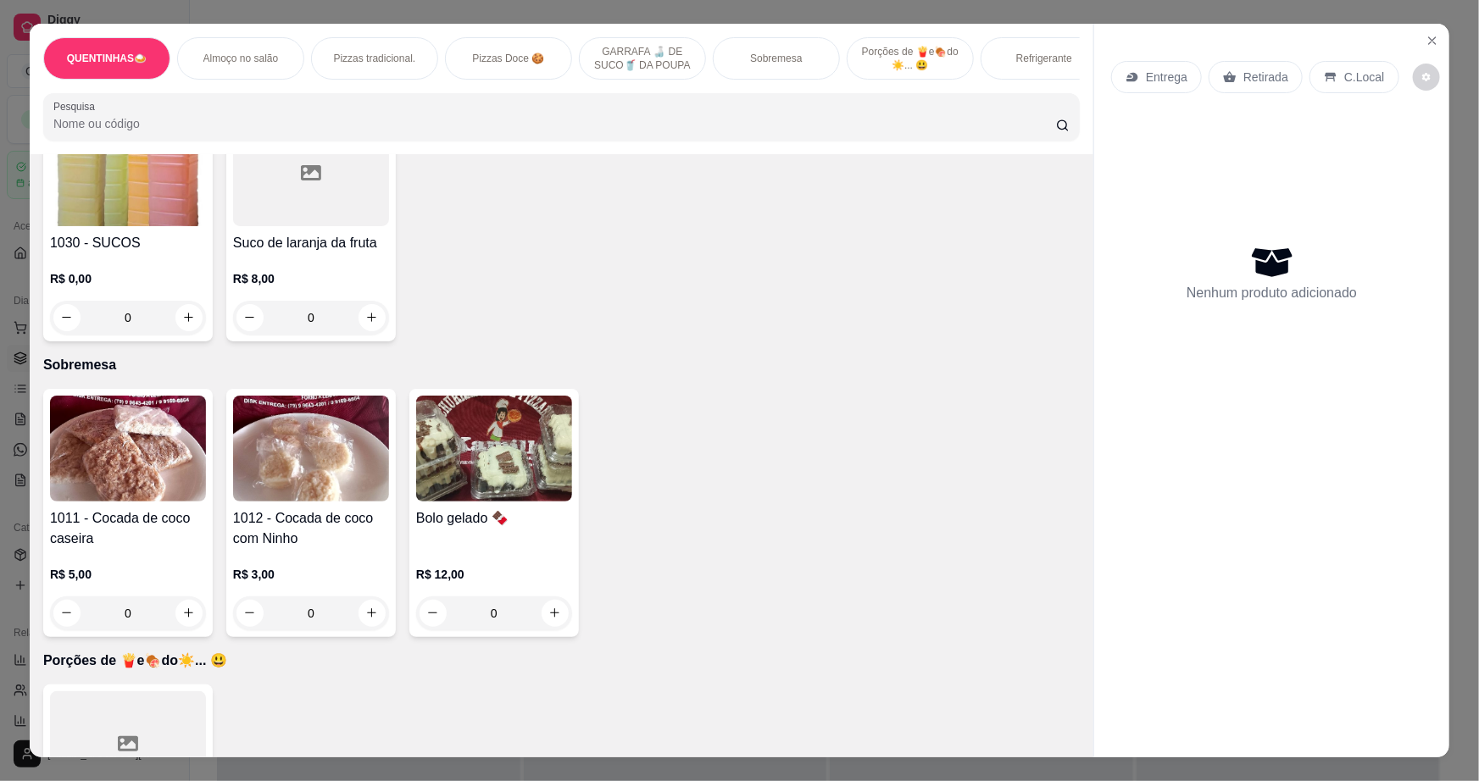
click at [538, 480] on img at bounding box center [494, 449] width 156 height 106
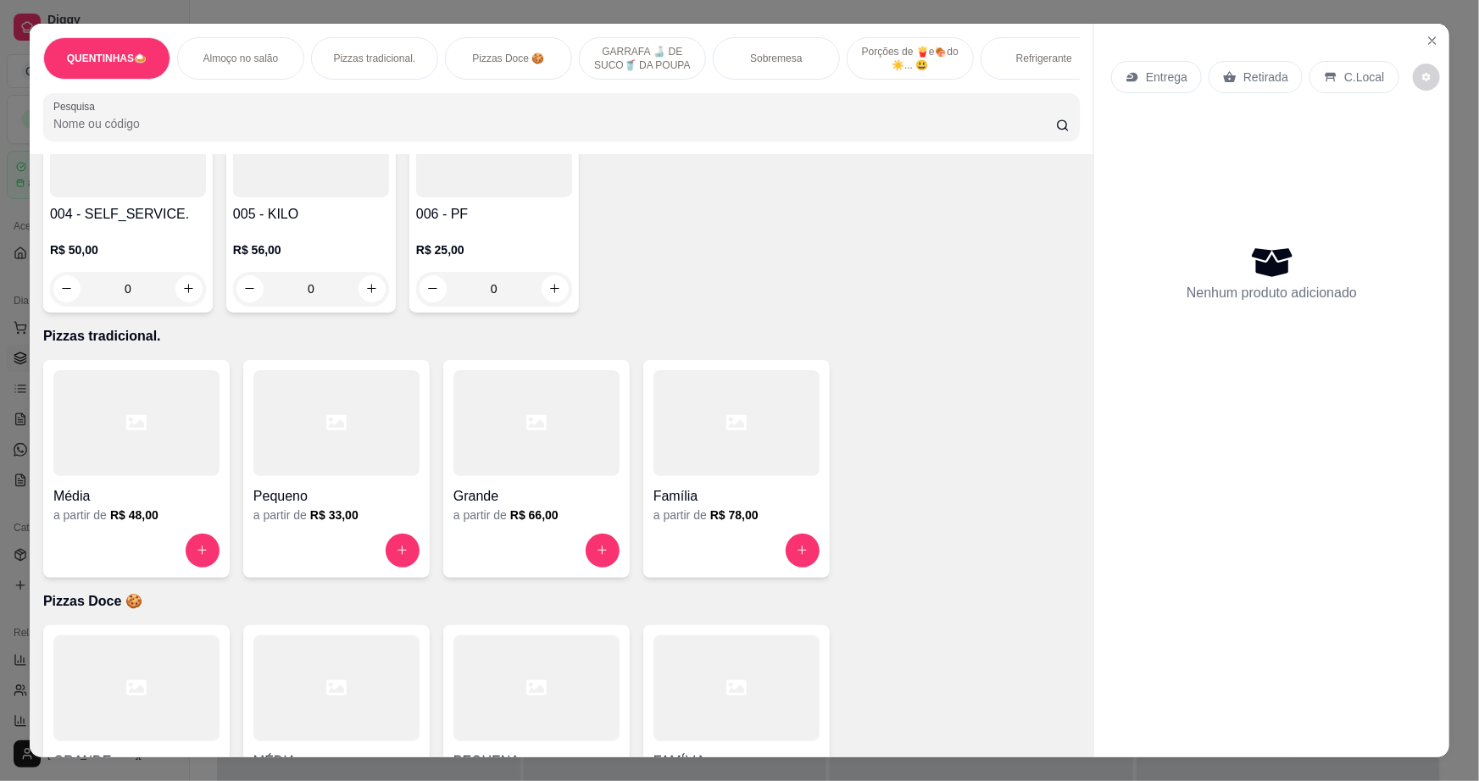
scroll to position [308, 0]
